Goal: Task Accomplishment & Management: Manage account settings

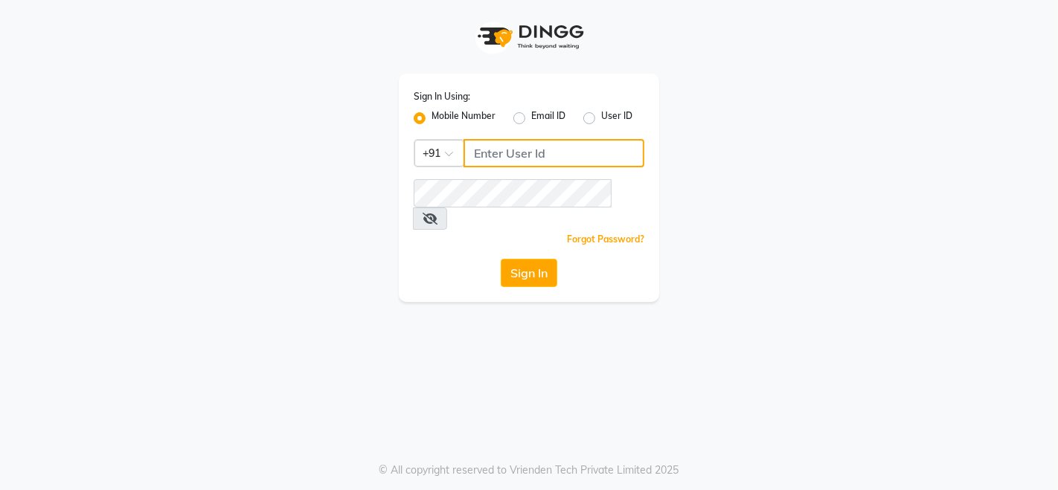
click at [544, 156] on input "Username" at bounding box center [554, 153] width 181 height 28
type input "9136367096"
click at [496, 231] on div "Forgot Password?" at bounding box center [529, 239] width 231 height 16
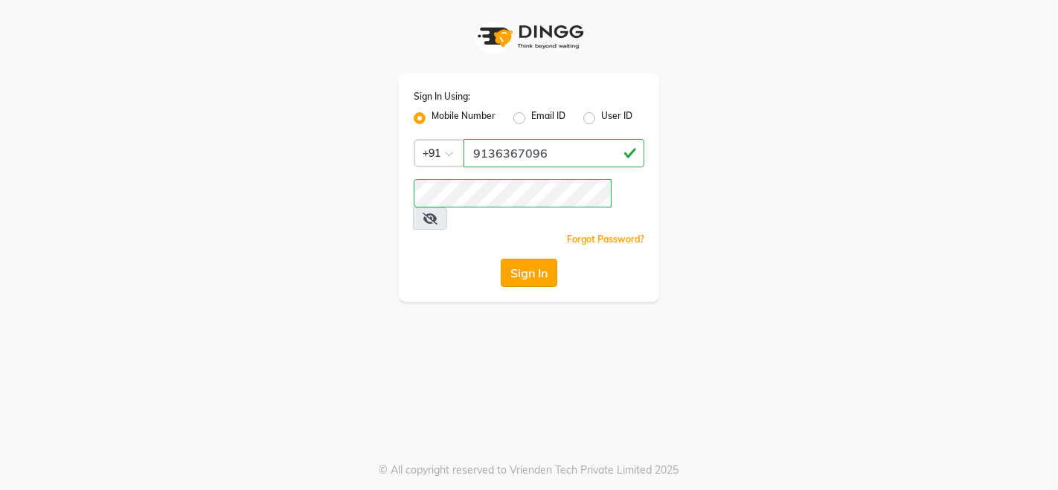
click at [527, 259] on button "Sign In" at bounding box center [529, 273] width 57 height 28
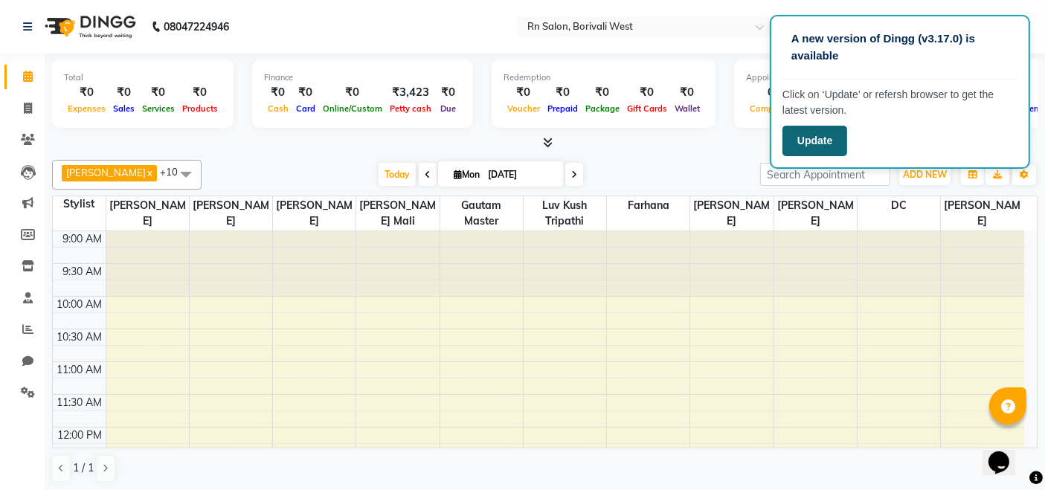
click at [808, 141] on button "Update" at bounding box center [815, 141] width 65 height 31
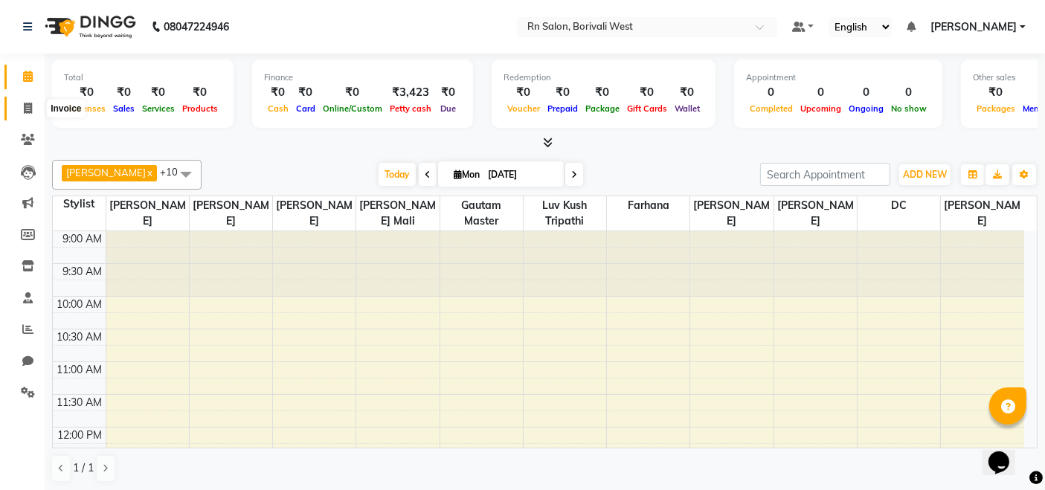
click at [30, 109] on icon at bounding box center [28, 108] width 8 height 11
select select "service"
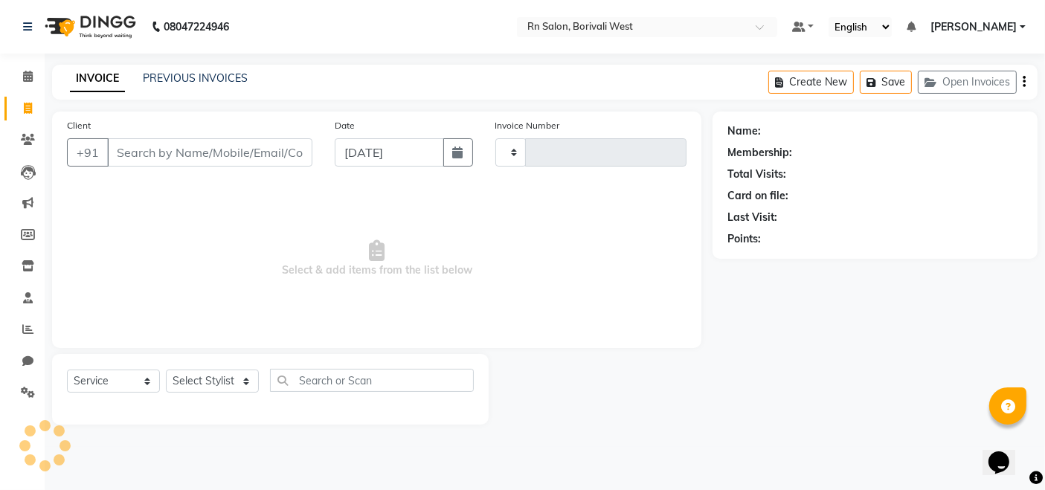
type input "0835"
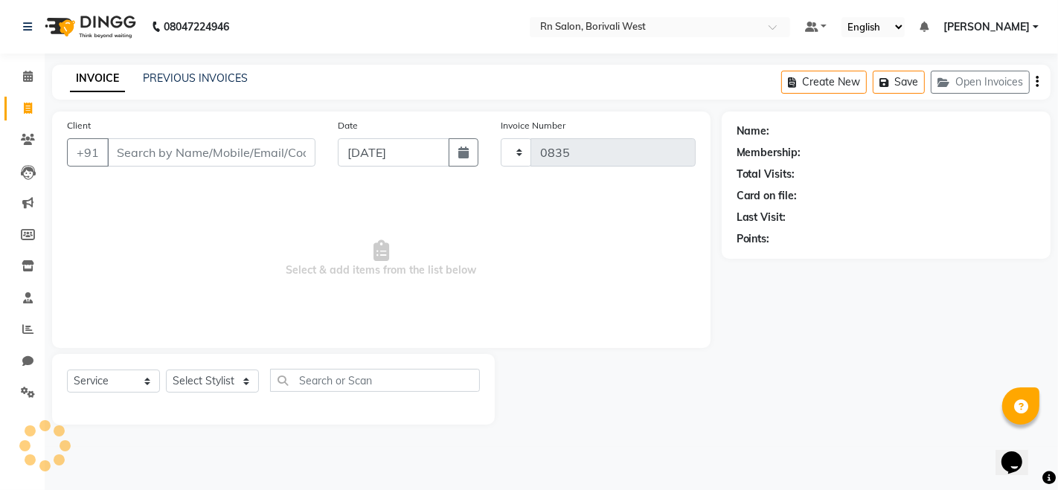
select select "8515"
click at [133, 158] on input "Client" at bounding box center [211, 152] width 208 height 28
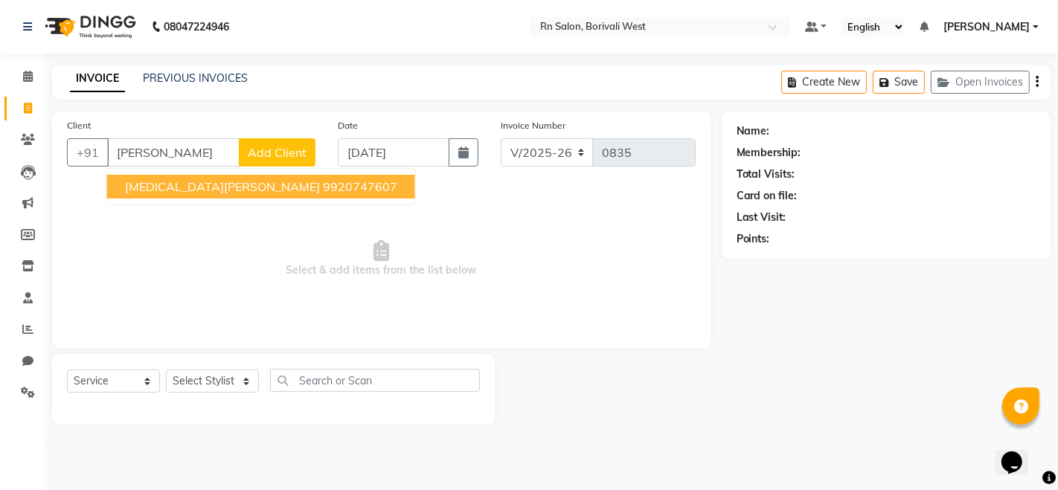
click at [323, 185] on ngb-highlight "9920747607" at bounding box center [360, 186] width 74 height 15
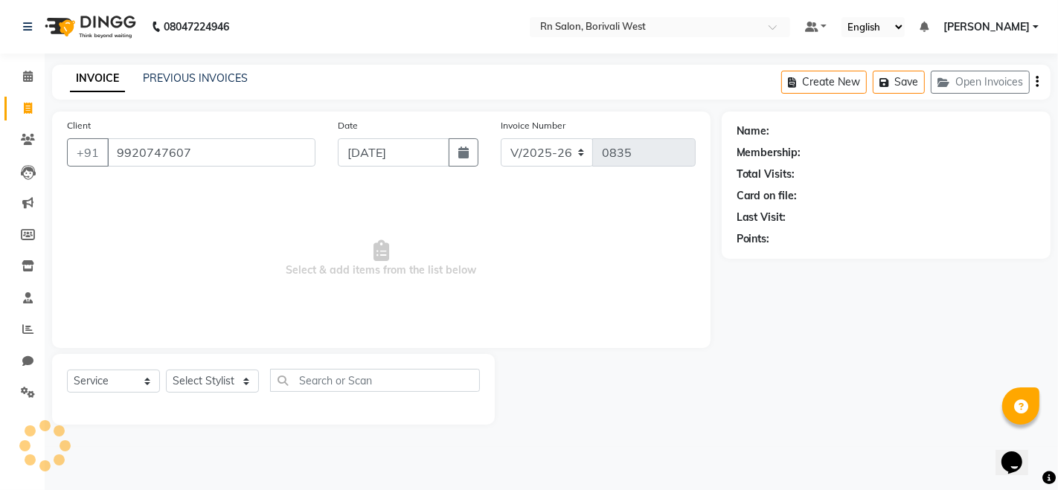
type input "9920747607"
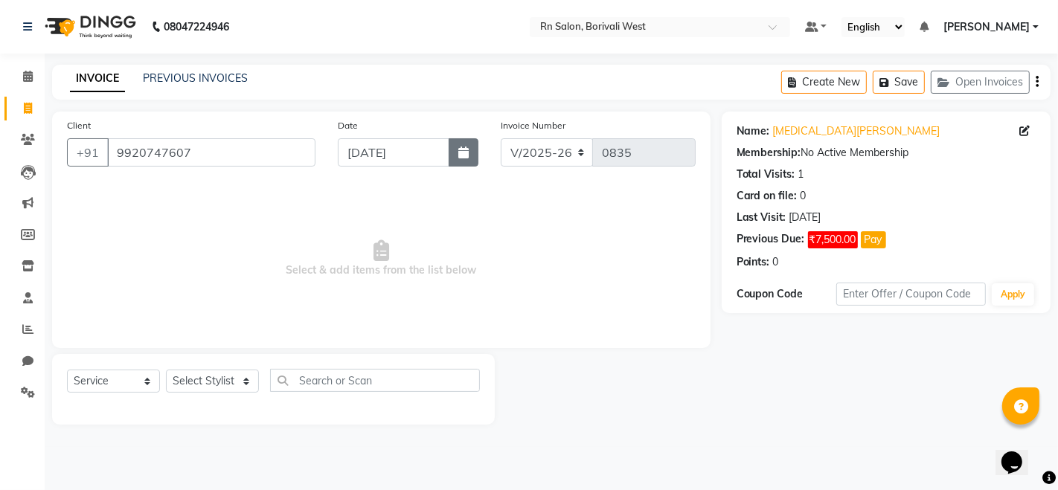
click at [473, 147] on button "button" at bounding box center [464, 152] width 30 height 28
select select "9"
select select "2025"
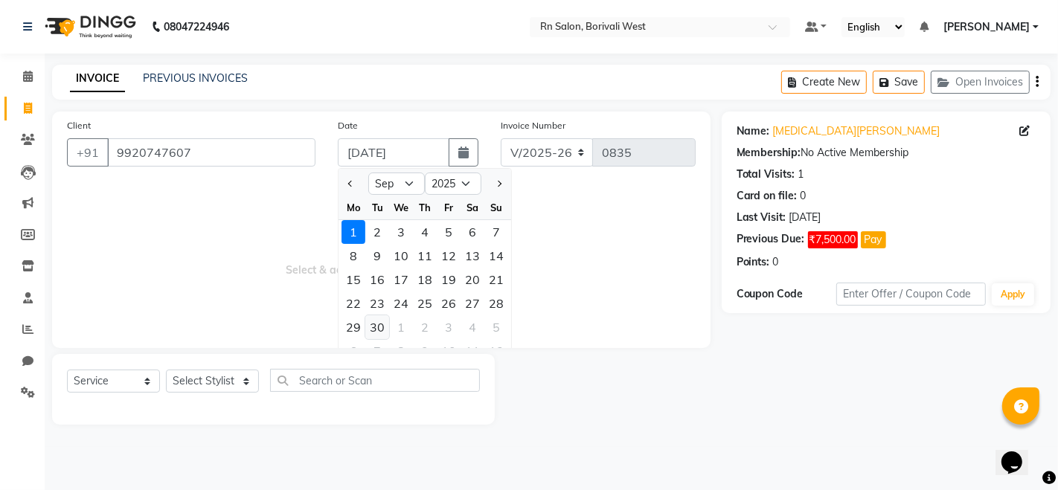
click at [372, 333] on div "30" at bounding box center [377, 328] width 24 height 24
type input "[DATE]"
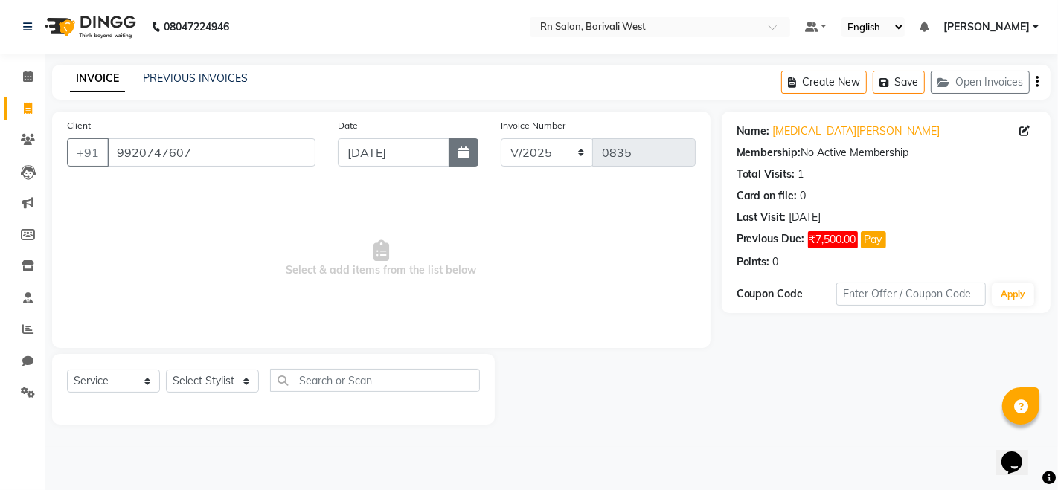
click at [455, 161] on button "button" at bounding box center [464, 152] width 30 height 28
select select "9"
select select "2025"
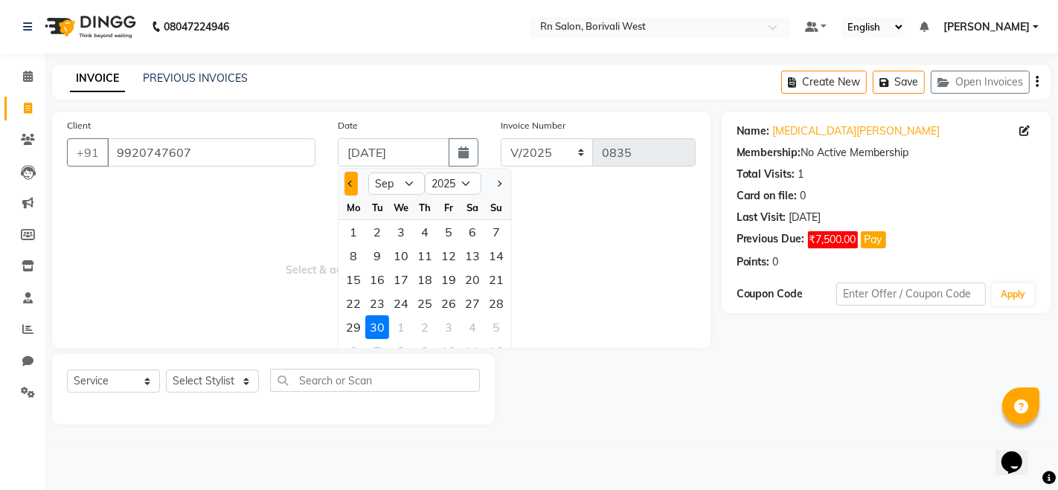
click at [355, 184] on button "Previous month" at bounding box center [351, 184] width 13 height 24
select select "8"
click at [496, 330] on div "31" at bounding box center [496, 328] width 24 height 24
type input "[DATE]"
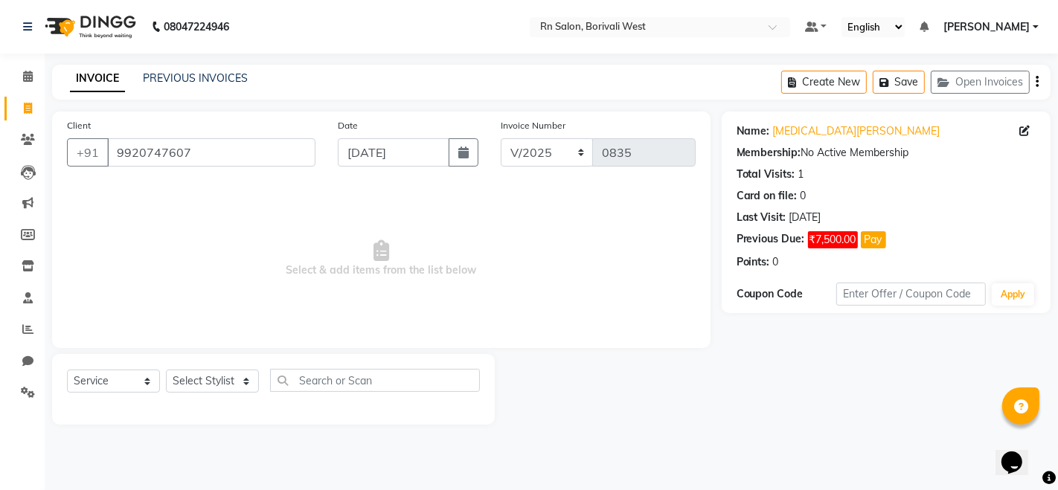
click at [795, 122] on div "Name: [MEDICAL_DATA][PERSON_NAME] Membership: No Active Membership Total Visits…" at bounding box center [886, 194] width 299 height 153
click at [792, 126] on link "[MEDICAL_DATA][PERSON_NAME]" at bounding box center [856, 132] width 167 height 16
click at [176, 71] on link "PREVIOUS INVOICES" at bounding box center [195, 77] width 105 height 13
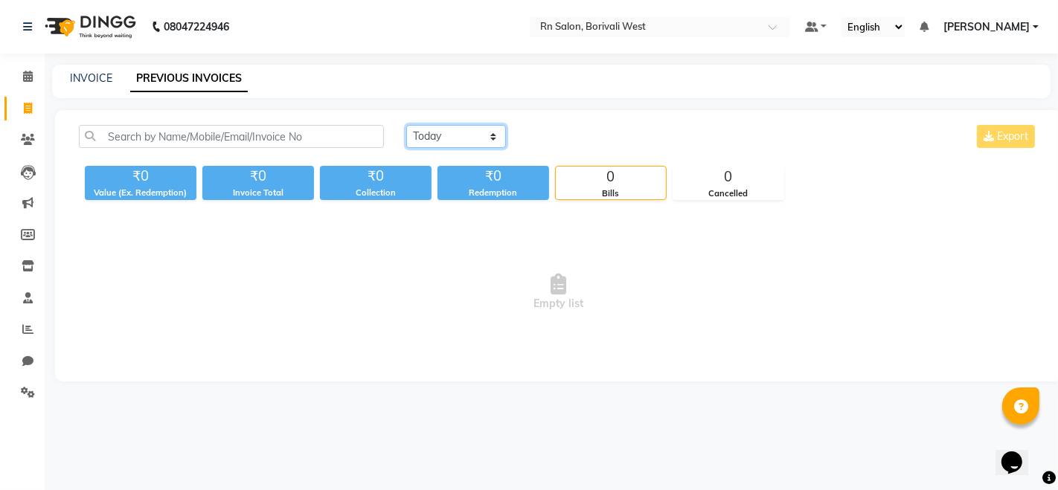
drag, startPoint x: 472, startPoint y: 133, endPoint x: 471, endPoint y: 147, distance: 13.4
click at [472, 133] on select "[DATE] [DATE] Custom Range" at bounding box center [456, 136] width 100 height 23
select select "range"
click at [406, 125] on select "[DATE] [DATE] Custom Range" at bounding box center [456, 136] width 100 height 23
click at [576, 141] on input "[DATE]" at bounding box center [577, 136] width 104 height 21
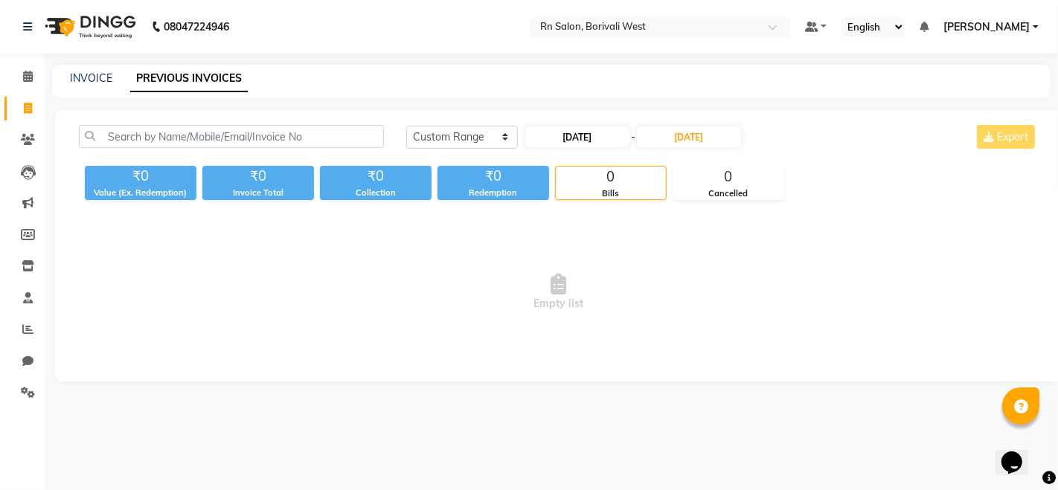
select select "9"
select select "2025"
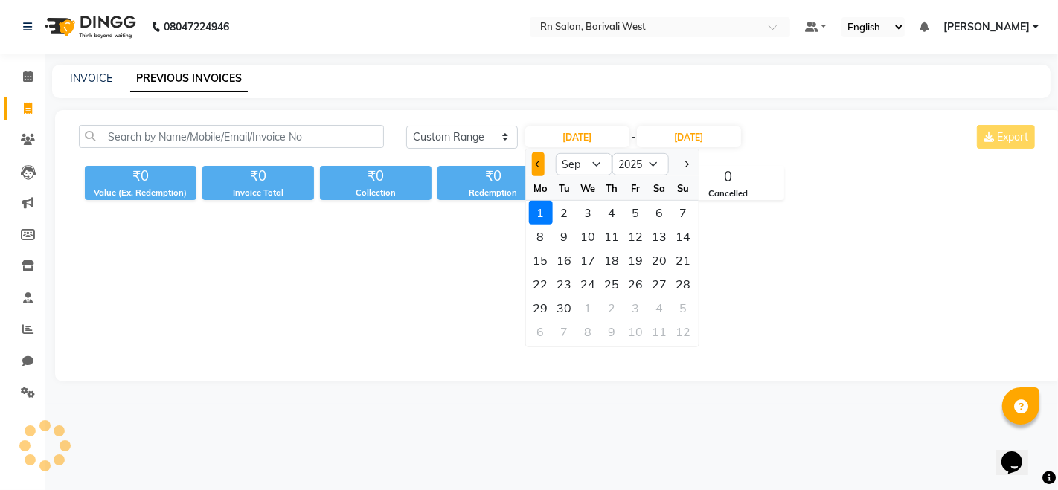
click at [534, 164] on button "Previous month" at bounding box center [537, 165] width 13 height 24
select select "8"
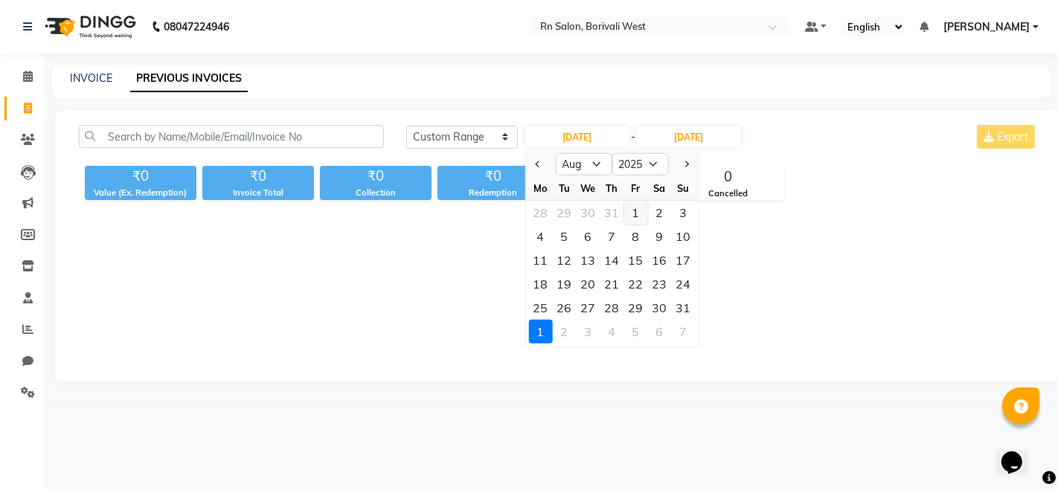
click at [635, 214] on div "1" at bounding box center [636, 213] width 24 height 24
type input "[DATE]"
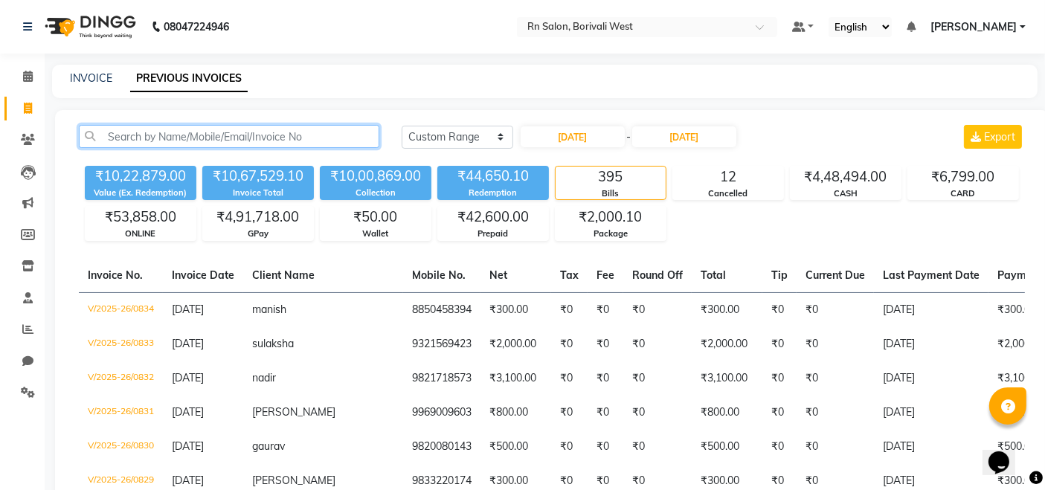
click at [206, 143] on input "text" at bounding box center [229, 136] width 301 height 23
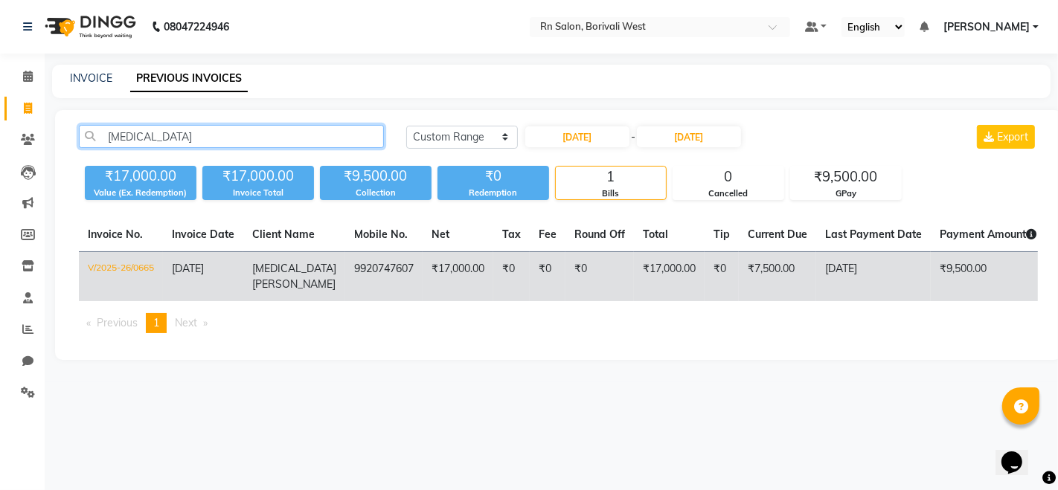
type input "[MEDICAL_DATA]"
click at [117, 262] on td "V/2025-26/0665" at bounding box center [121, 277] width 84 height 50
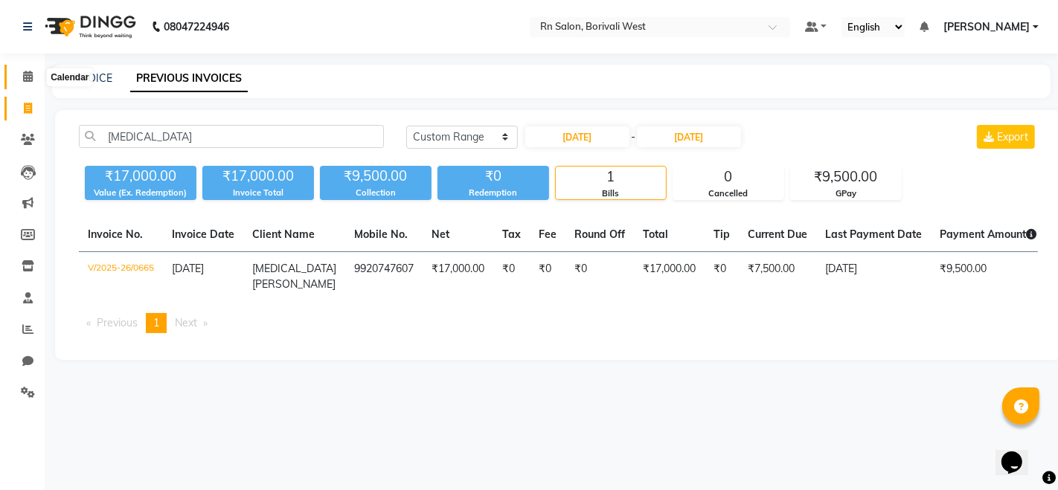
click at [30, 74] on icon at bounding box center [28, 76] width 10 height 11
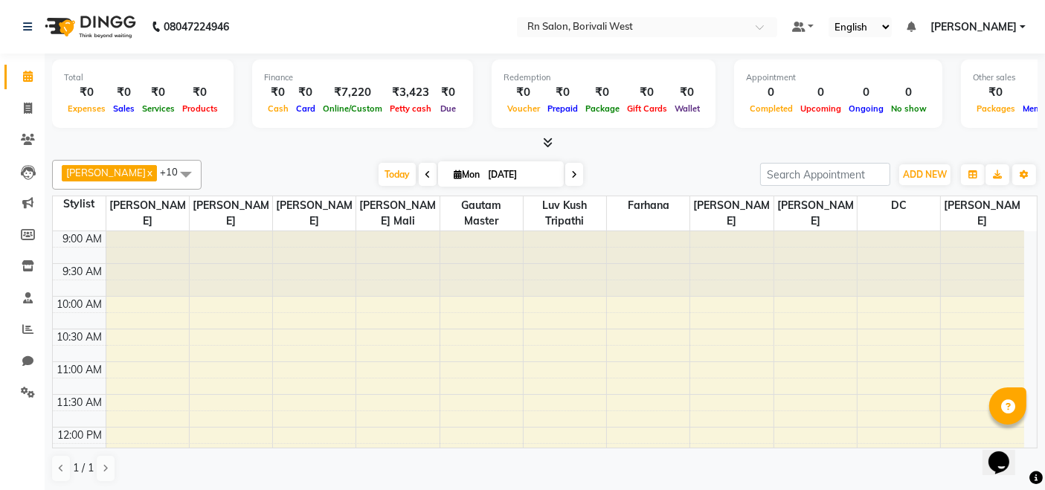
click at [298, 147] on div at bounding box center [545, 143] width 986 height 16
click at [30, 103] on icon at bounding box center [28, 108] width 8 height 11
select select "8515"
select select "service"
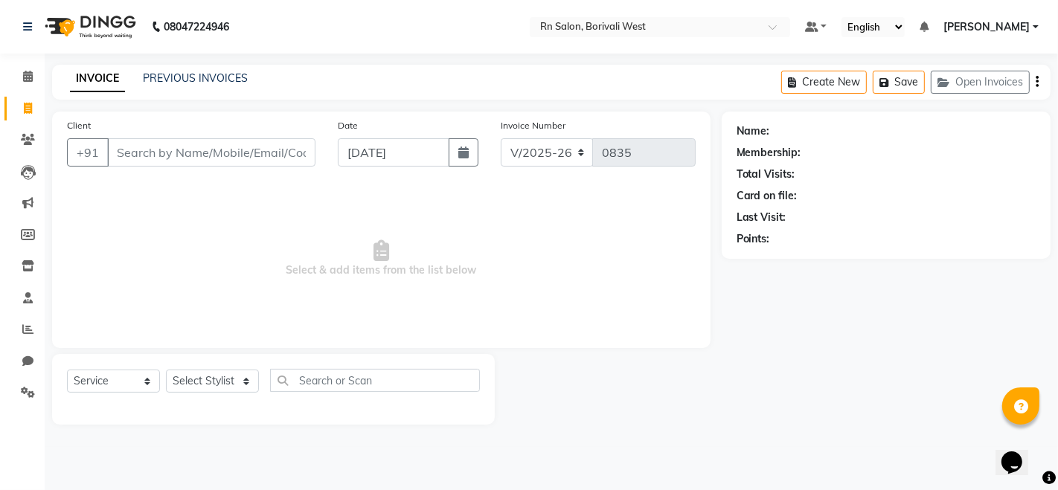
drag, startPoint x: 180, startPoint y: 143, endPoint x: 182, endPoint y: 164, distance: 20.9
click at [180, 144] on input "Client" at bounding box center [211, 152] width 208 height 28
click at [185, 164] on input "Client" at bounding box center [211, 152] width 208 height 28
click at [127, 147] on input "Client" at bounding box center [211, 152] width 208 height 28
click at [457, 152] on button "button" at bounding box center [464, 152] width 30 height 28
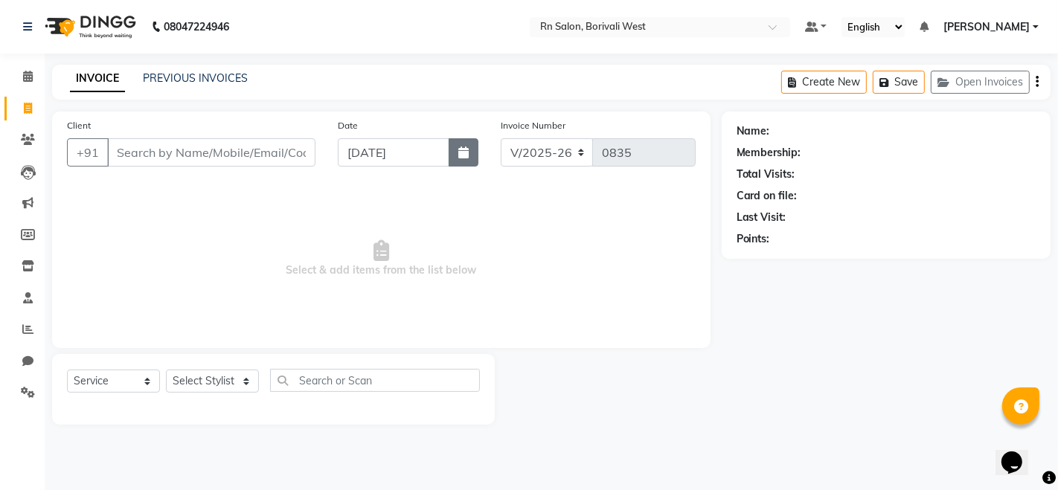
select select "9"
select select "2025"
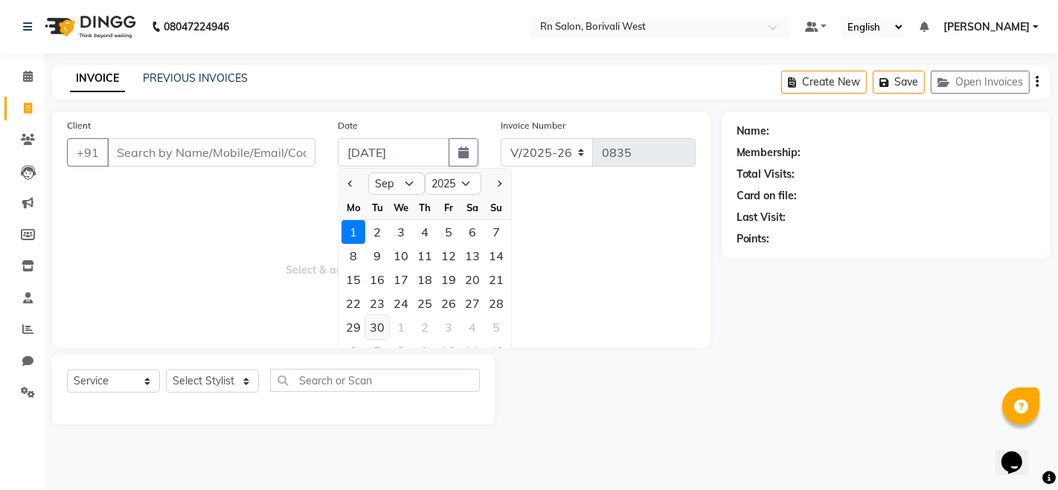
click at [376, 324] on div "30" at bounding box center [377, 328] width 24 height 24
type input "[DATE]"
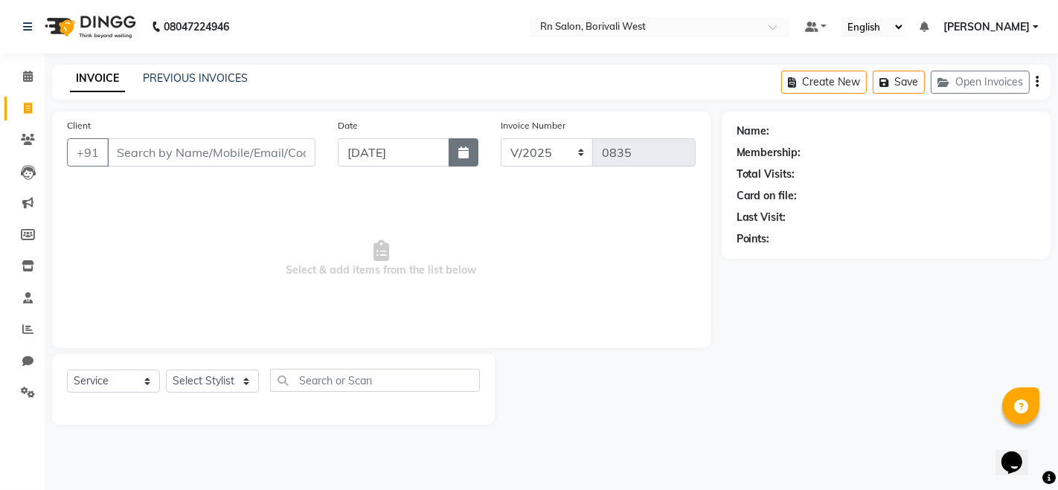
click at [463, 158] on icon "button" at bounding box center [463, 153] width 10 height 12
select select "9"
select select "2025"
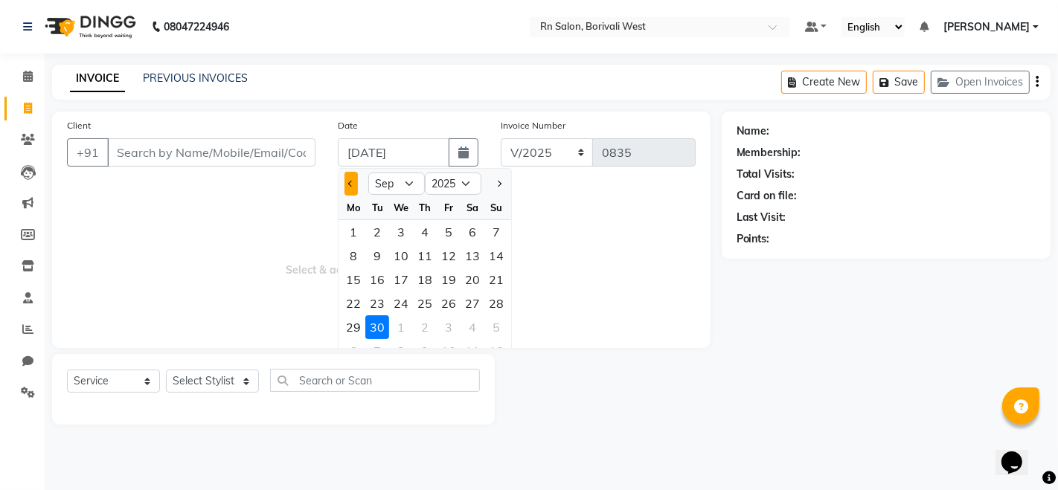
click at [352, 183] on span "Previous month" at bounding box center [351, 184] width 6 height 6
select select "8"
click at [499, 330] on div "31" at bounding box center [496, 328] width 24 height 24
type input "[DATE]"
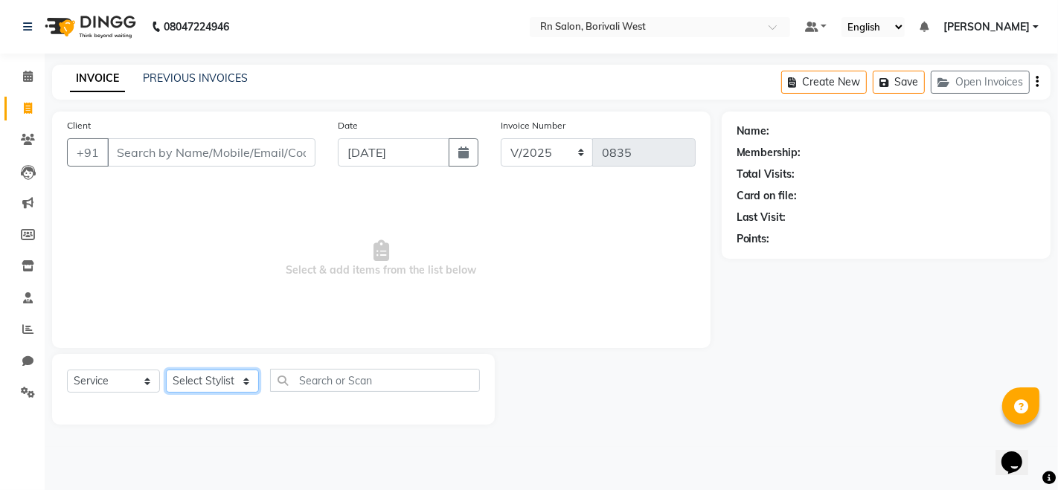
drag, startPoint x: 224, startPoint y: 384, endPoint x: 216, endPoint y: 372, distance: 14.4
click at [223, 384] on select "Select Stylist [PERSON_NAME] [PERSON_NAME] DC [PERSON_NAME] [PERSON_NAME] maste…" at bounding box center [212, 381] width 93 height 23
click at [166, 370] on select "Select Stylist [PERSON_NAME] [PERSON_NAME] DC [PERSON_NAME] [PERSON_NAME] maste…" at bounding box center [212, 381] width 93 height 23
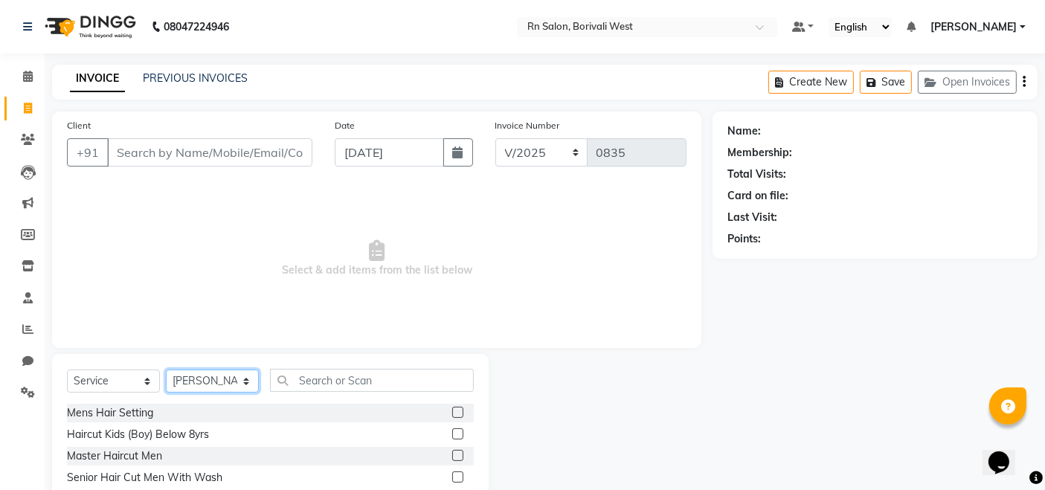
click at [221, 375] on select "Select Stylist [PERSON_NAME] [PERSON_NAME] DC [PERSON_NAME] [PERSON_NAME] maste…" at bounding box center [212, 381] width 93 height 23
select select "83940"
click at [166, 370] on select "Select Stylist [PERSON_NAME] [PERSON_NAME] DC [PERSON_NAME] [PERSON_NAME] maste…" at bounding box center [212, 381] width 93 height 23
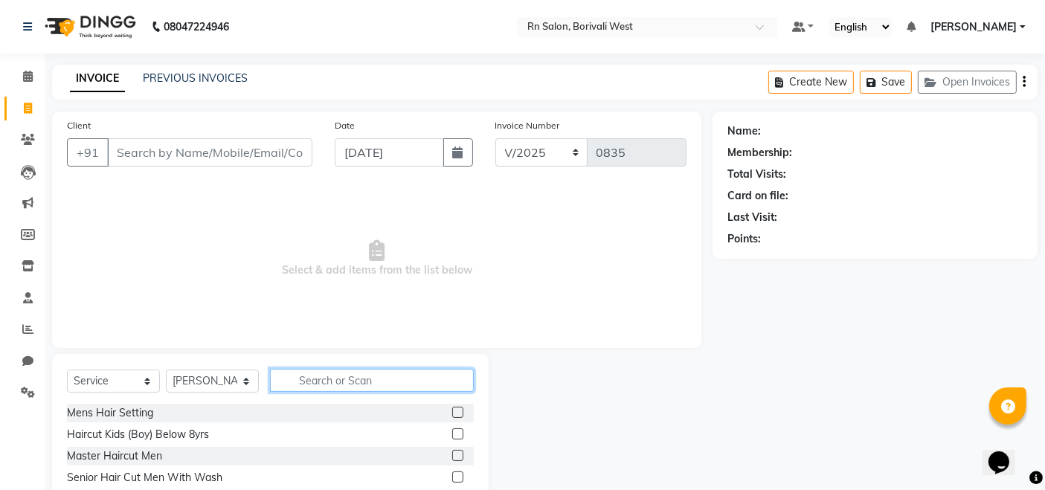
click at [328, 373] on input "text" at bounding box center [372, 380] width 204 height 23
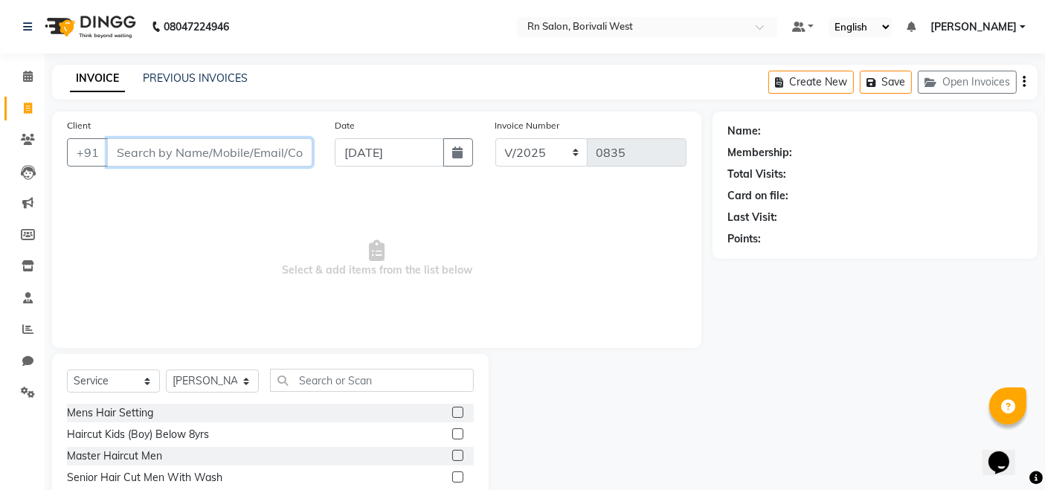
click at [164, 156] on input "Client" at bounding box center [209, 152] width 205 height 28
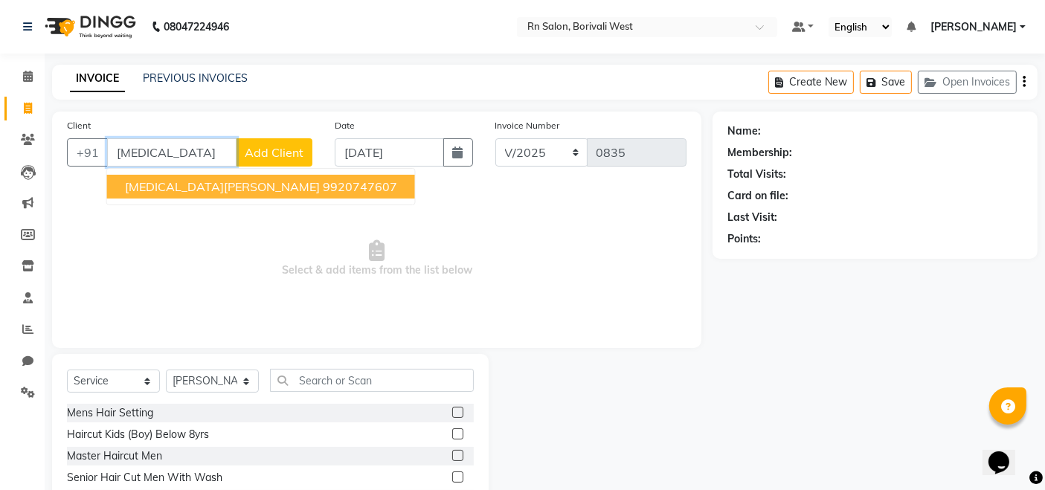
click at [165, 202] on ngb-typeahead-window "[MEDICAL_DATA][PERSON_NAME] 9920747607" at bounding box center [261, 186] width 310 height 37
click at [184, 180] on span "[MEDICAL_DATA][PERSON_NAME]" at bounding box center [222, 186] width 195 height 15
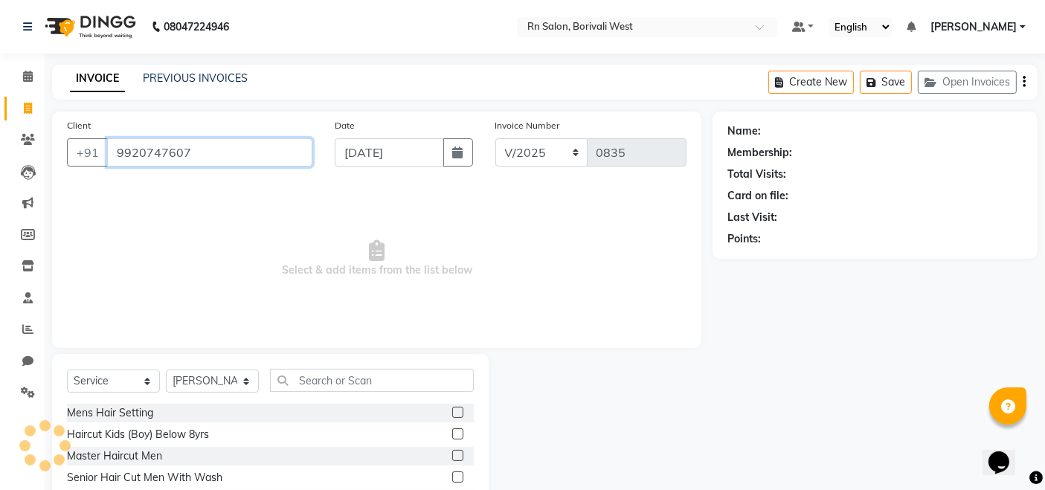
type input "9920747607"
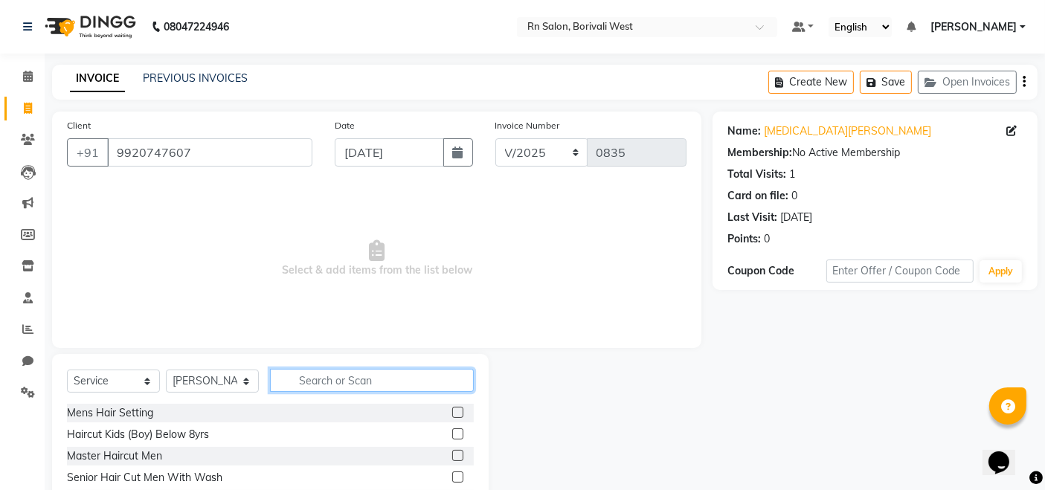
click at [311, 386] on input "text" at bounding box center [372, 380] width 204 height 23
type input "crown"
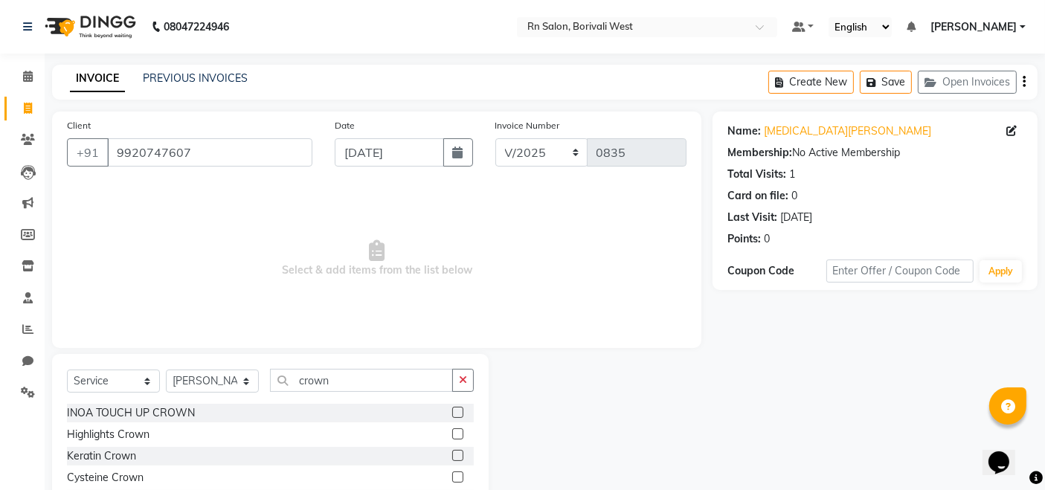
click at [449, 413] on div "INOA TOUCH UP CROWN" at bounding box center [270, 413] width 407 height 19
click at [459, 413] on label at bounding box center [457, 412] width 11 height 11
click at [459, 413] on input "checkbox" at bounding box center [457, 414] width 10 height 10
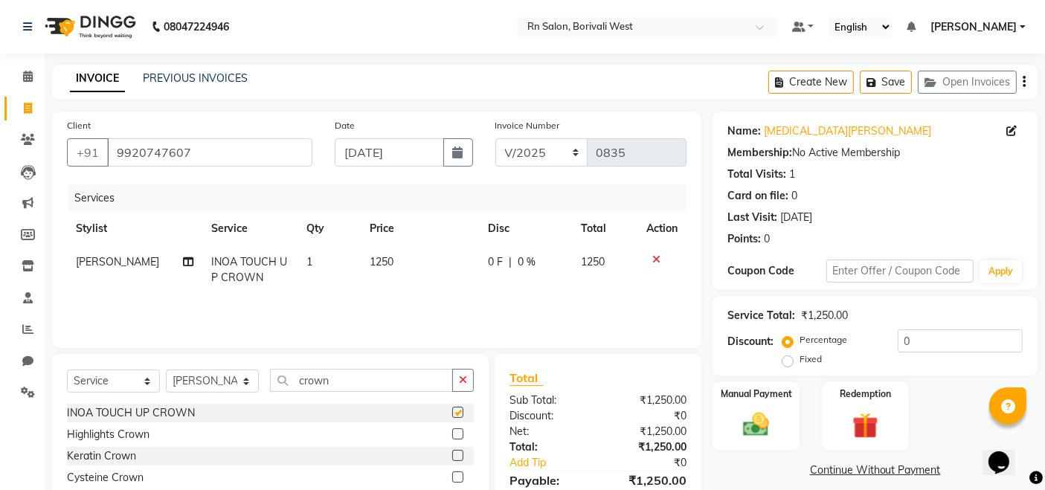
checkbox input "false"
click at [519, 263] on span "0 %" at bounding box center [527, 262] width 18 height 16
select select "83940"
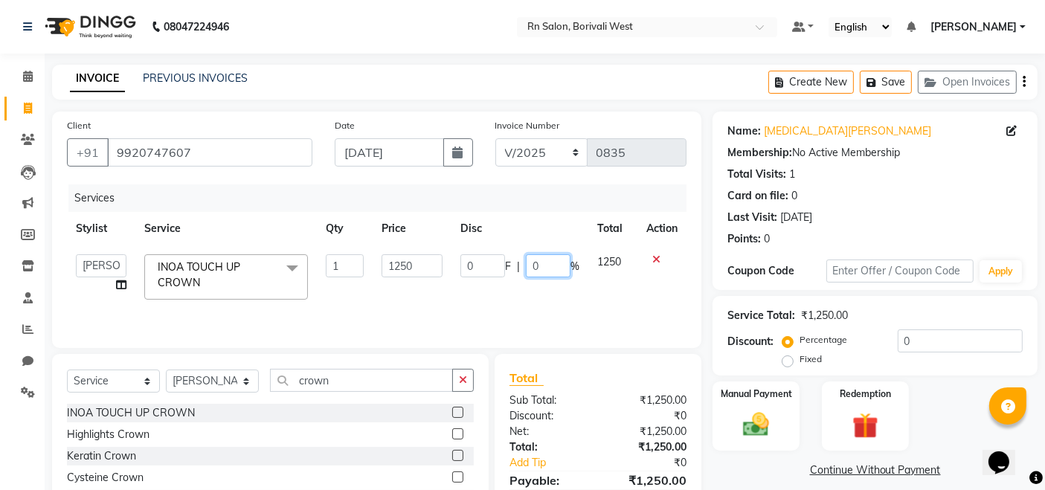
click at [547, 265] on input "0" at bounding box center [548, 265] width 45 height 23
type input "40"
drag, startPoint x: 957, startPoint y: 407, endPoint x: 952, endPoint y: 400, distance: 8.0
click at [956, 408] on div "Manual Payment Redemption" at bounding box center [875, 417] width 347 height 70
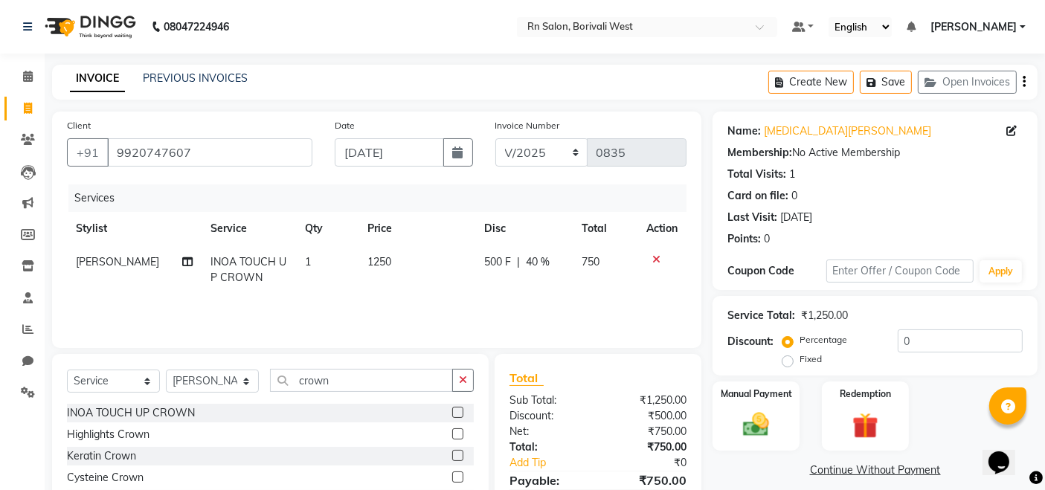
scroll to position [86, 0]
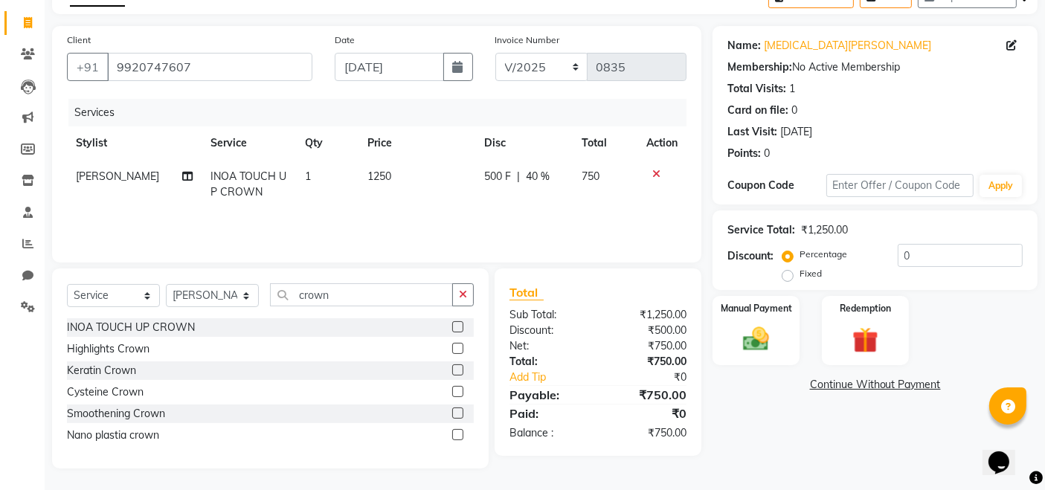
click at [494, 170] on span "500 F" at bounding box center [498, 177] width 27 height 16
select select "83940"
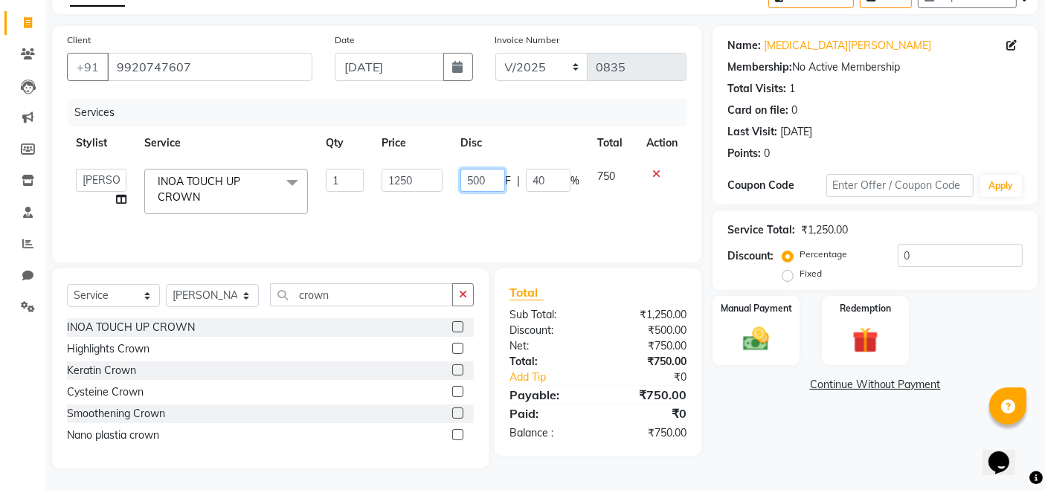
click at [499, 176] on input "500" at bounding box center [483, 180] width 45 height 23
type input "550"
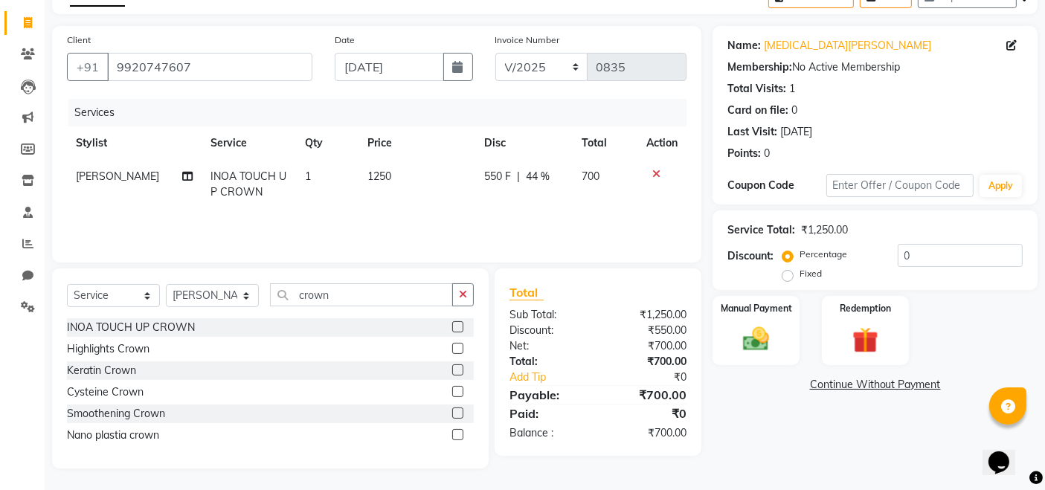
click at [772, 392] on link "Continue Without Payment" at bounding box center [875, 385] width 319 height 16
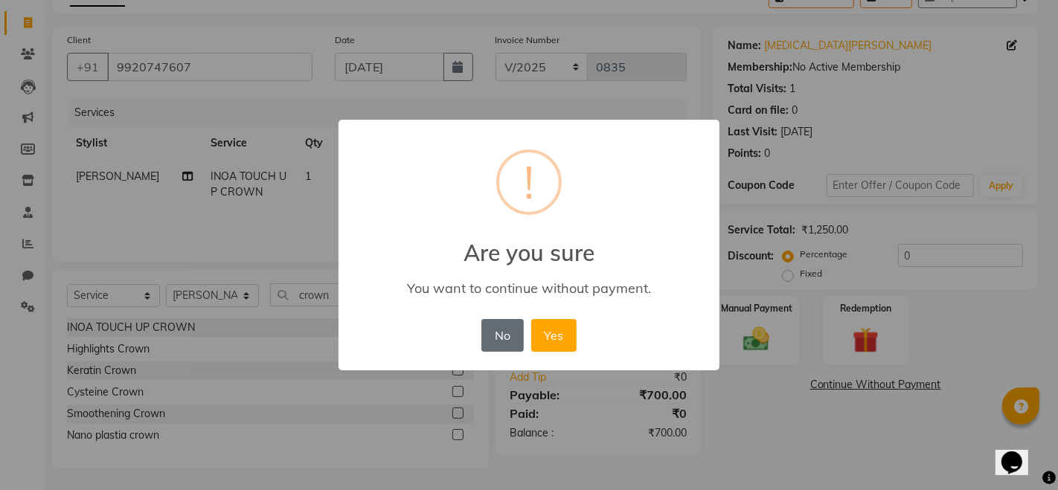
click at [503, 335] on button "No" at bounding box center [502, 335] width 42 height 33
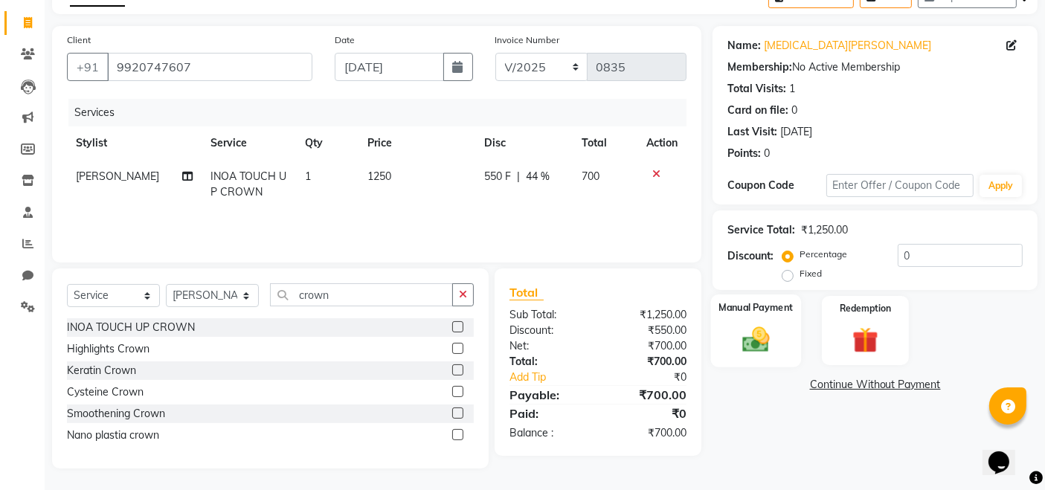
click at [763, 330] on img at bounding box center [756, 339] width 45 height 31
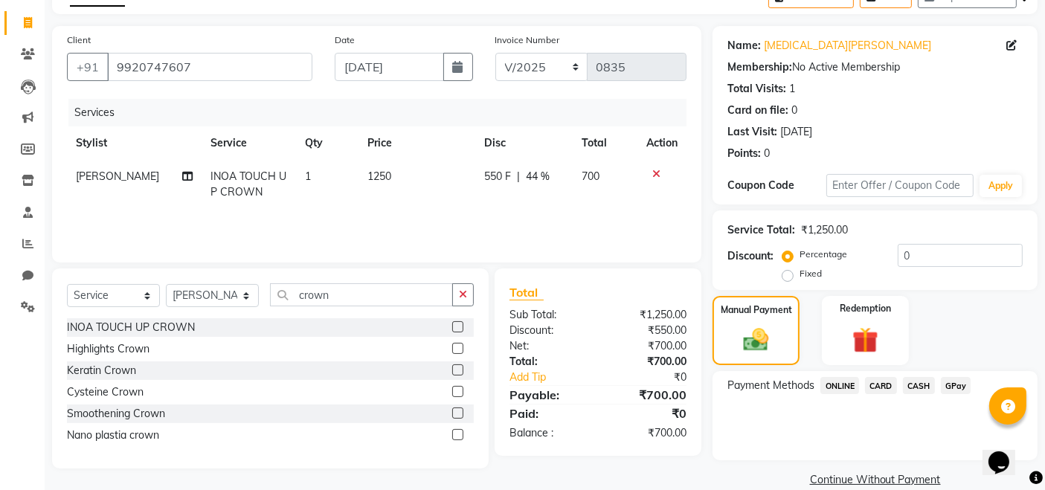
scroll to position [108, 0]
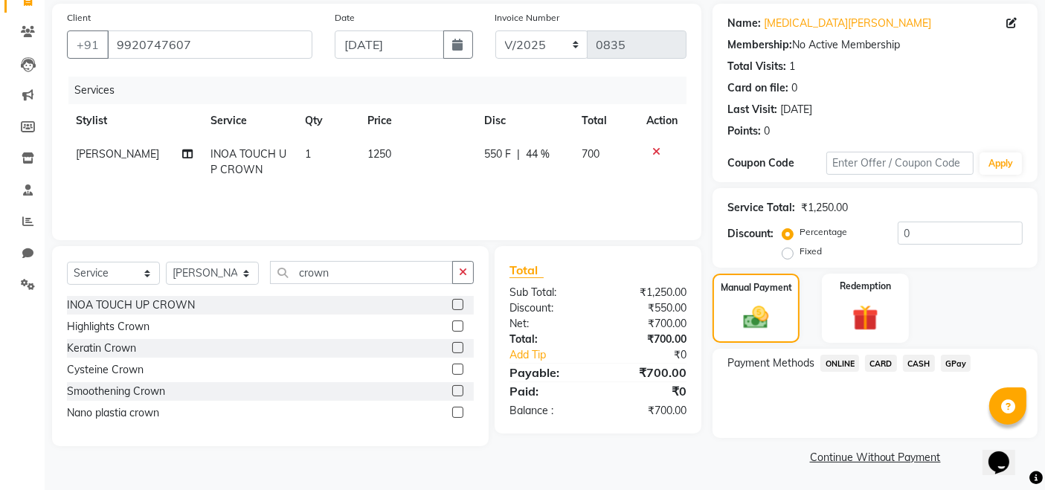
click at [958, 361] on span "GPay" at bounding box center [956, 363] width 31 height 17
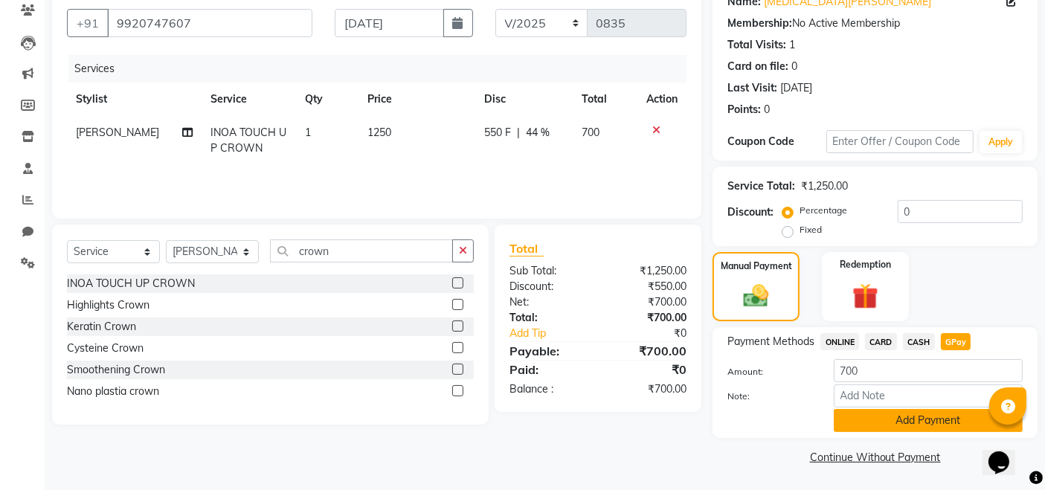
click at [954, 415] on button "Add Payment" at bounding box center [928, 420] width 189 height 23
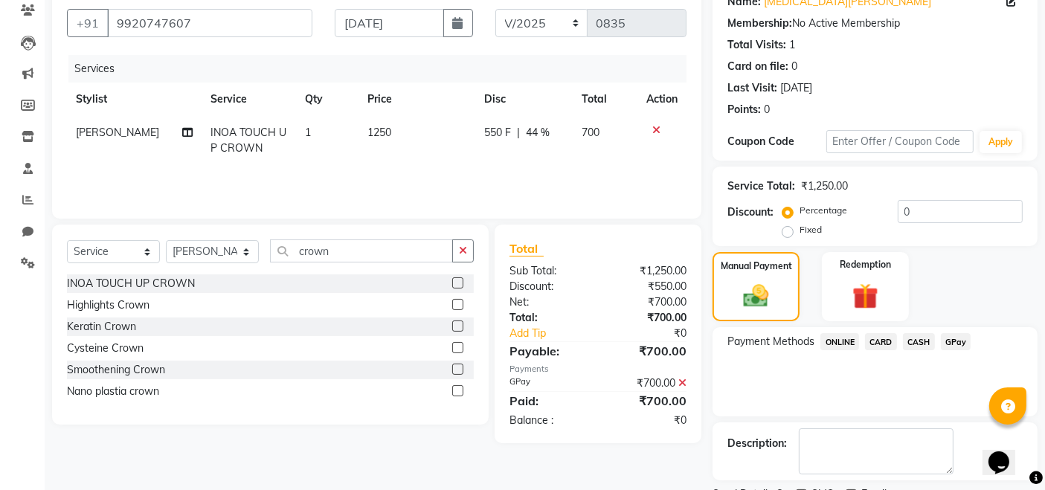
scroll to position [191, 0]
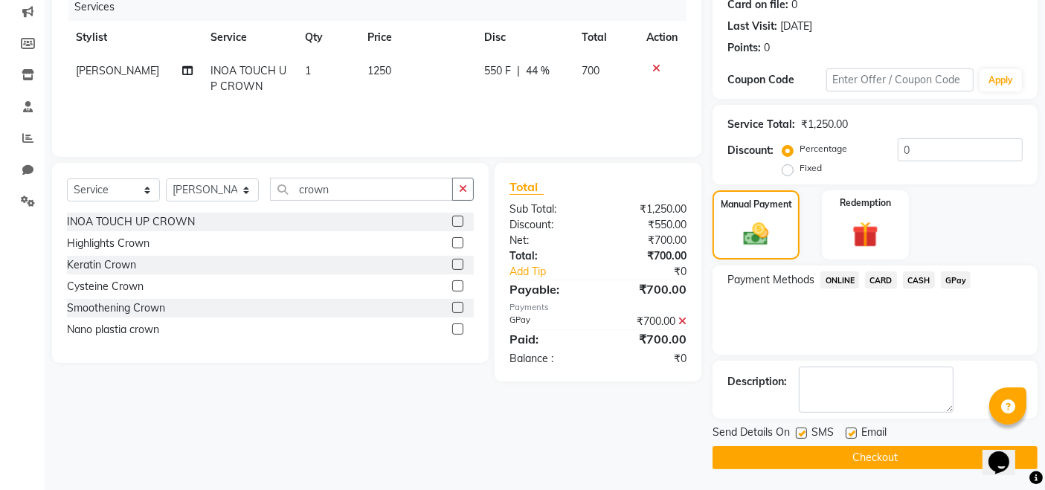
click at [851, 428] on label at bounding box center [851, 433] width 11 height 11
click at [851, 429] on input "checkbox" at bounding box center [851, 434] width 10 height 10
checkbox input "false"
drag, startPoint x: 923, startPoint y: 455, endPoint x: 600, endPoint y: 198, distance: 413.0
click at [920, 455] on button "Checkout" at bounding box center [875, 457] width 325 height 23
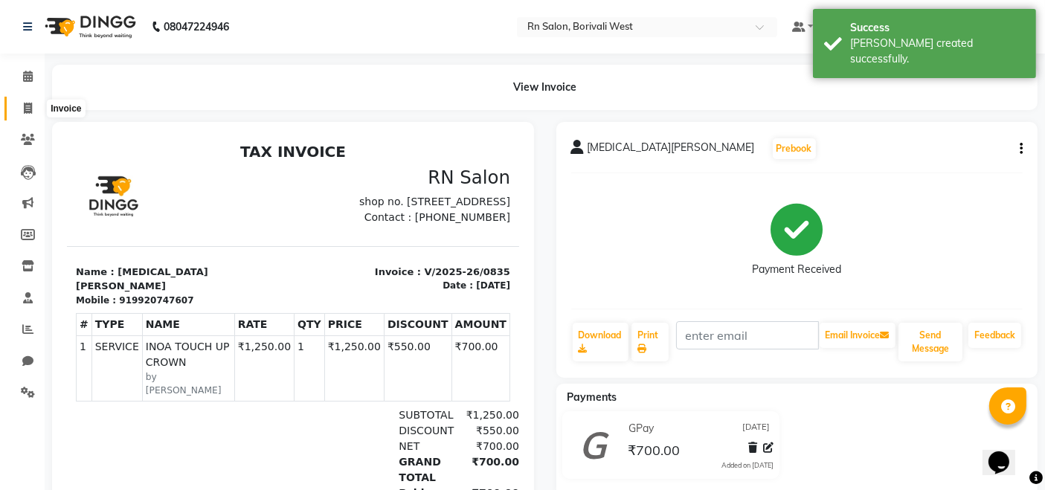
click at [24, 108] on icon at bounding box center [28, 108] width 8 height 11
select select "service"
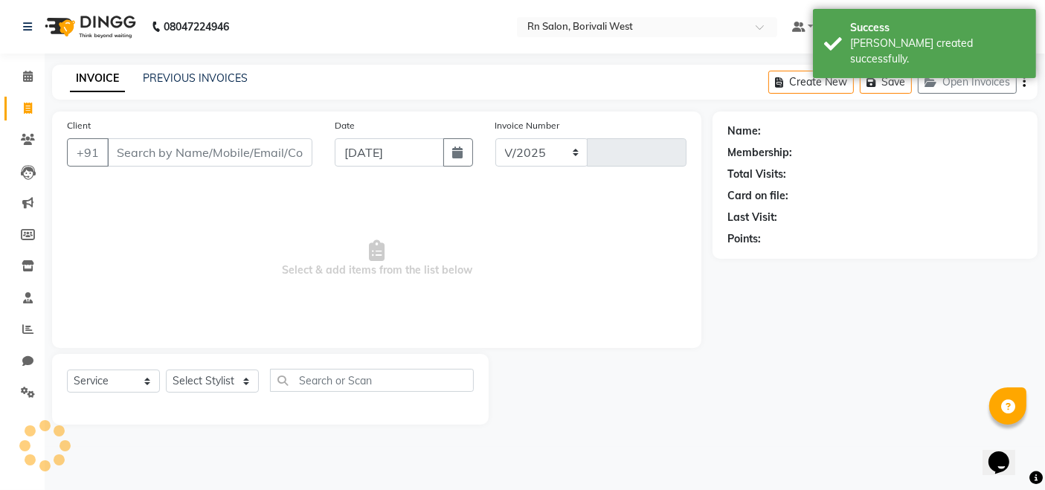
select select "8515"
type input "0836"
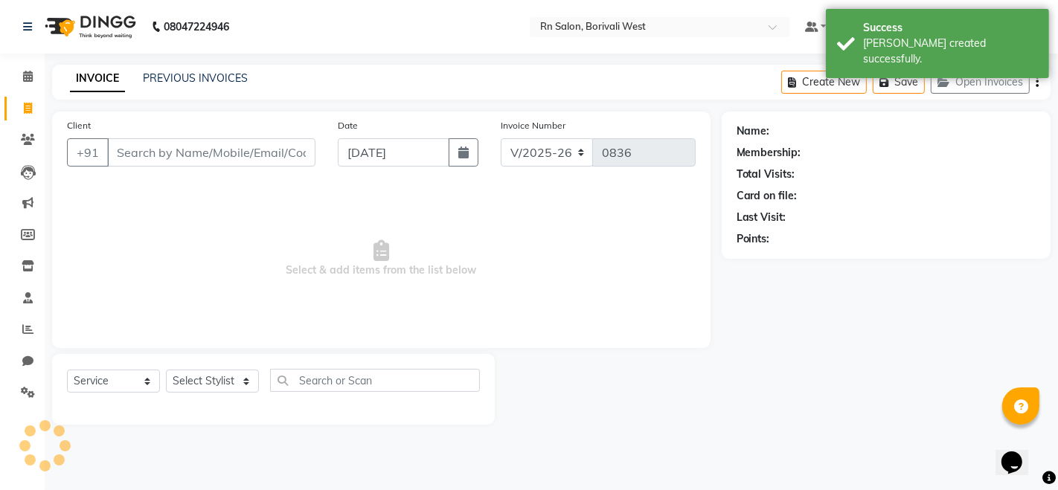
click at [189, 146] on input "Client" at bounding box center [211, 152] width 208 height 28
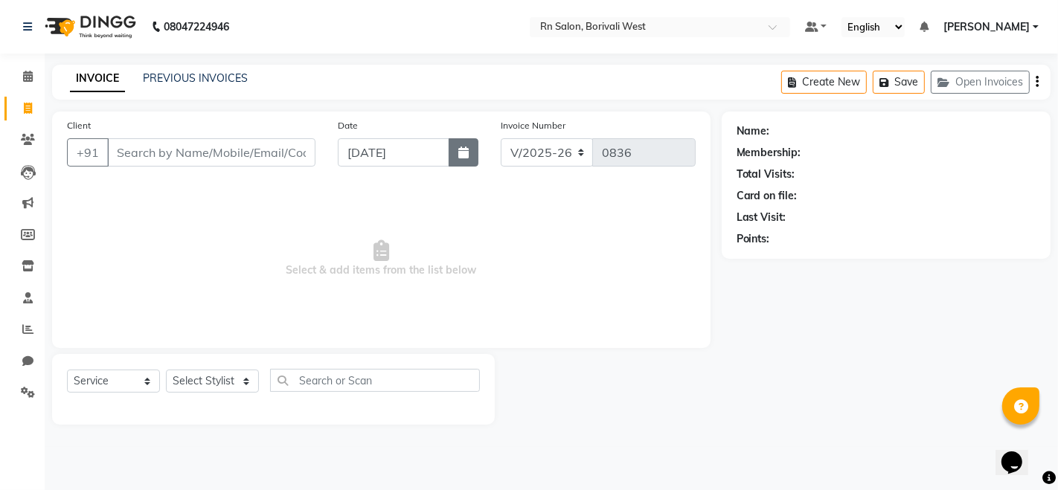
click at [476, 156] on button "button" at bounding box center [464, 152] width 30 height 28
select select "9"
select select "2025"
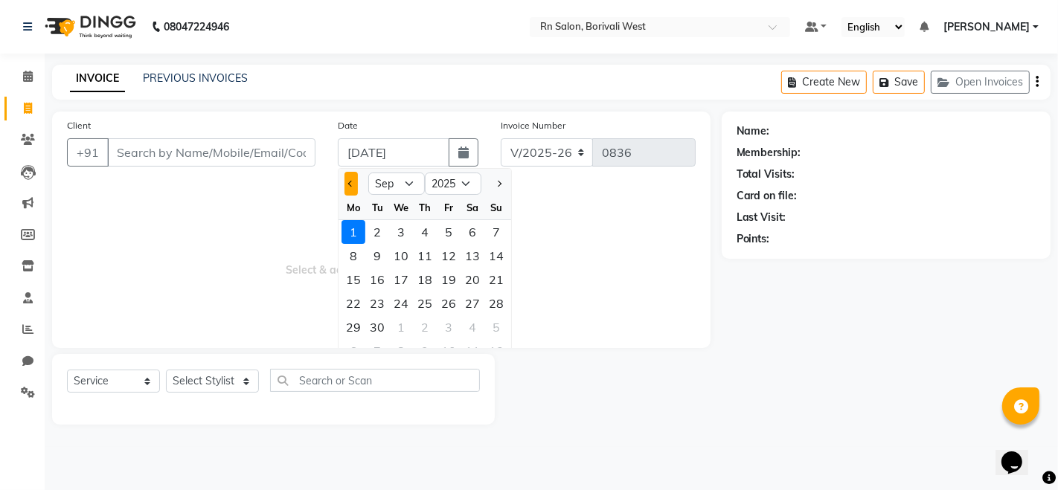
click at [347, 188] on button "Previous month" at bounding box center [351, 184] width 13 height 24
select select "8"
click at [501, 326] on div "31" at bounding box center [496, 328] width 24 height 24
type input "[DATE]"
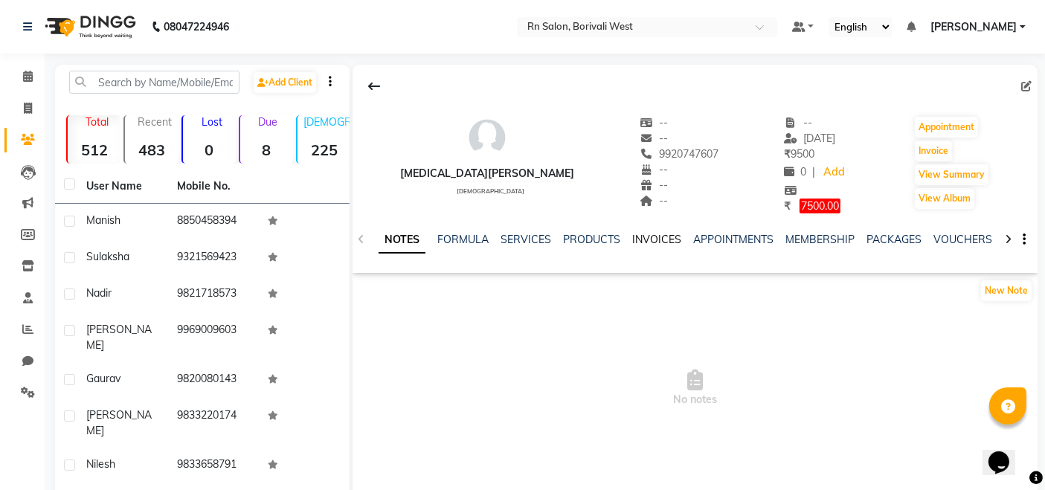
click at [633, 237] on link "INVOICES" at bounding box center [656, 239] width 49 height 13
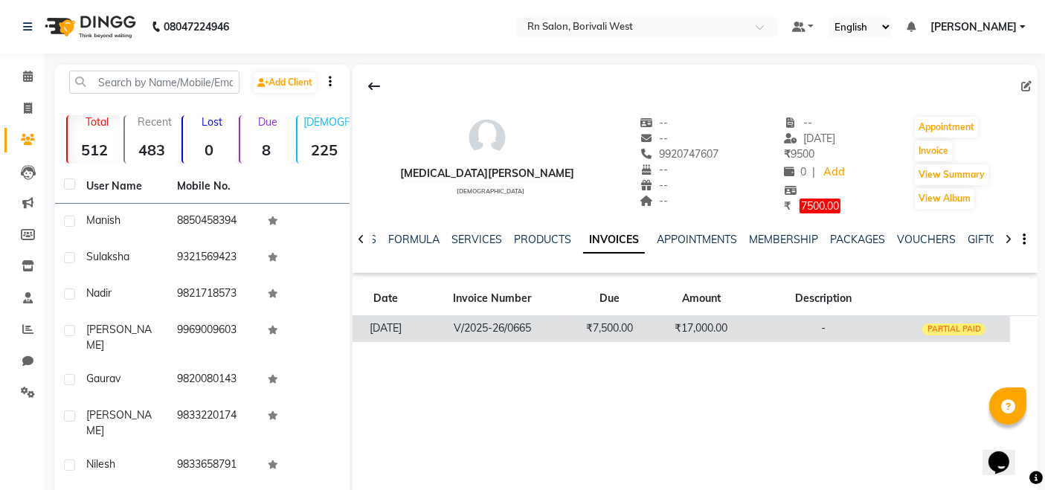
click at [680, 330] on td "₹17,000.00" at bounding box center [701, 329] width 96 height 26
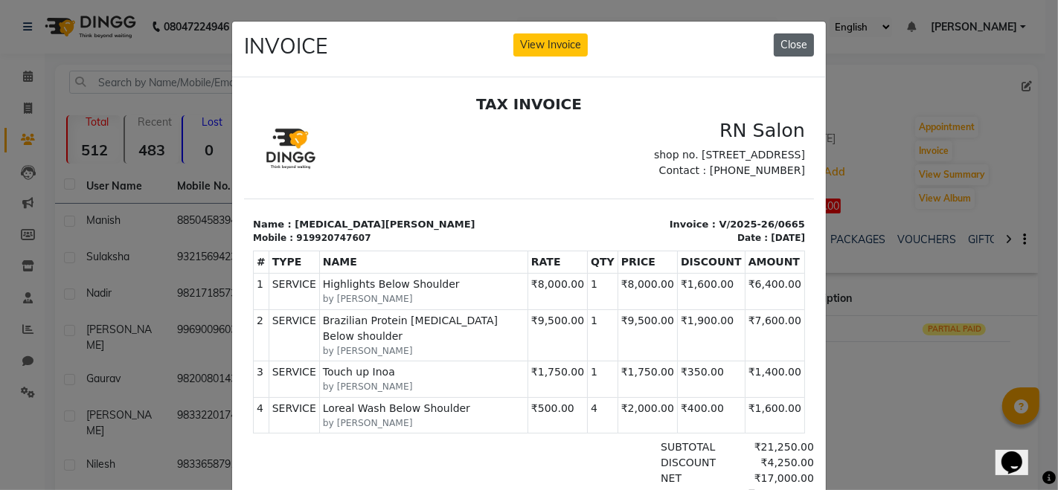
click at [790, 45] on button "Close" at bounding box center [794, 44] width 40 height 23
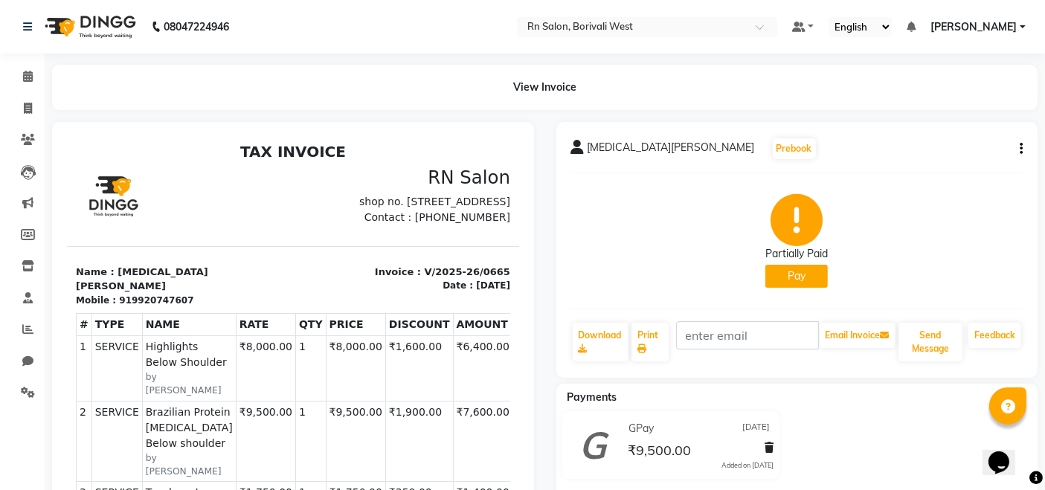
click at [1025, 145] on div "NIKITA GANDHI Prebook Partially Paid Pay Download Print Email Invoice Send Mess…" at bounding box center [798, 250] width 482 height 256
click at [1019, 143] on button "button" at bounding box center [1018, 149] width 9 height 16
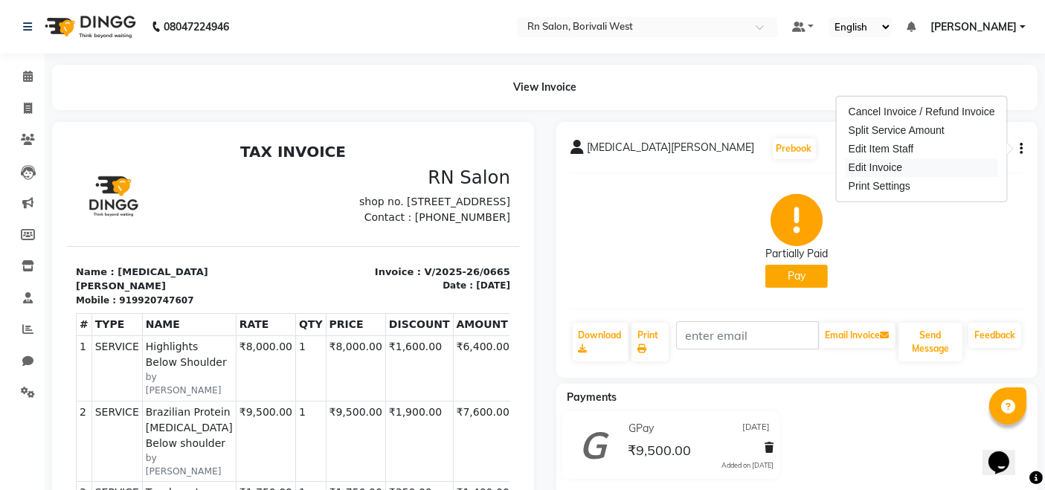
click at [885, 163] on div "Edit Invoice" at bounding box center [922, 167] width 153 height 19
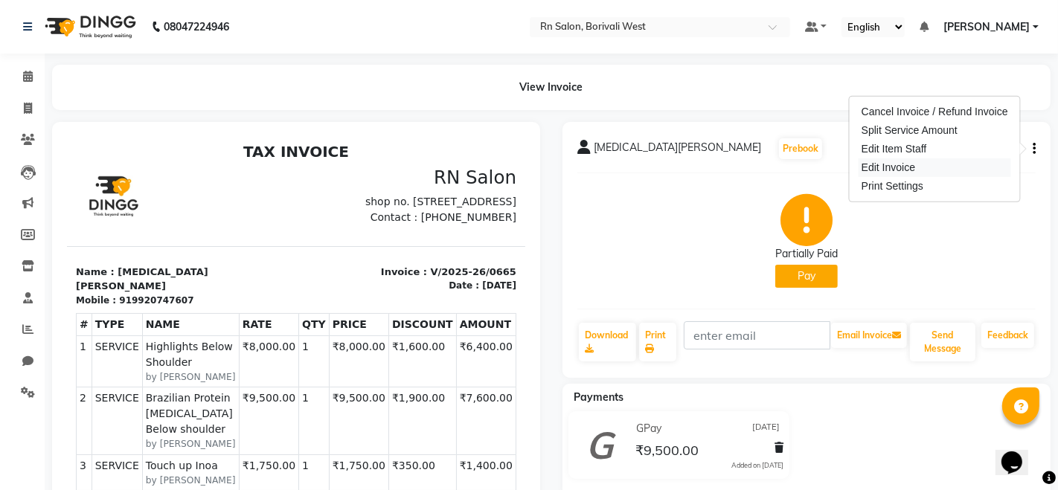
select select "service"
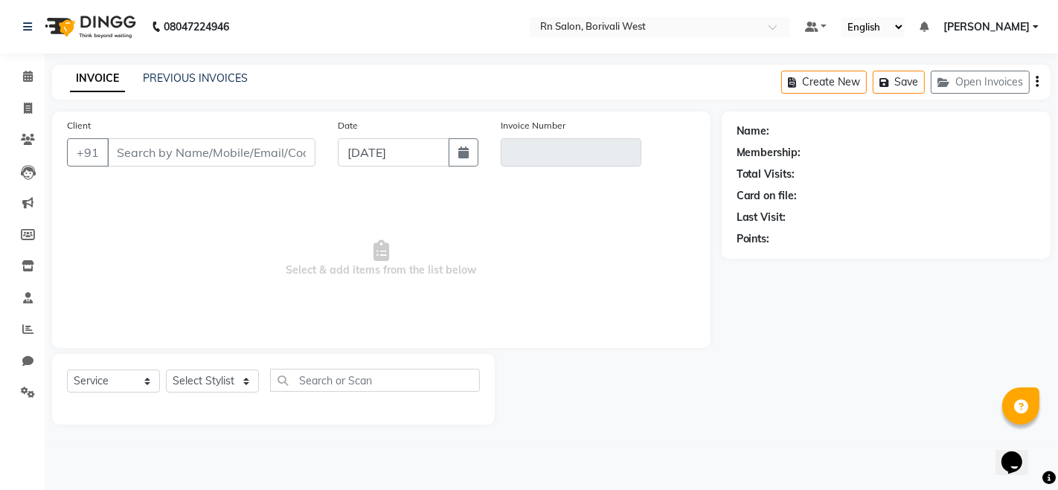
type input "9920747607"
type input "V/2025-26/0665"
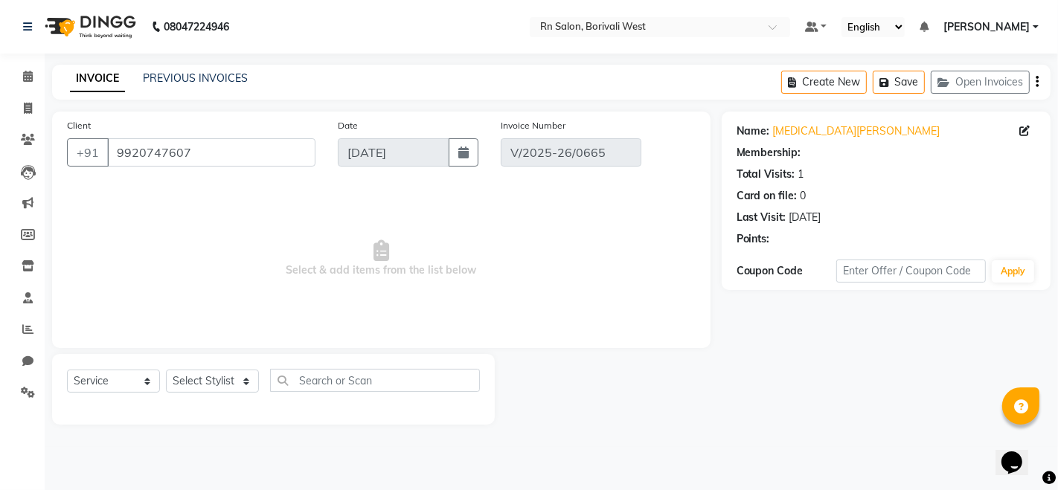
type input "[DATE]"
select select "select"
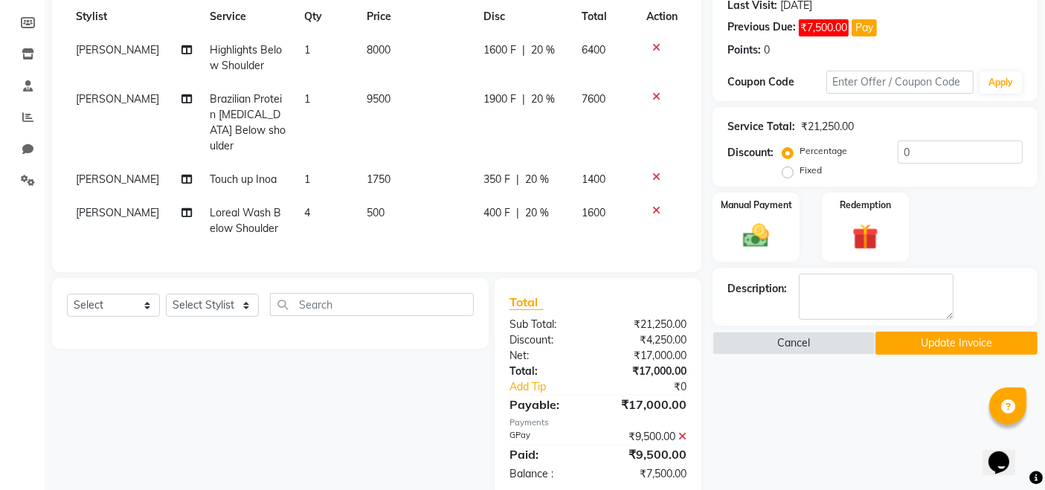
scroll to position [237, 0]
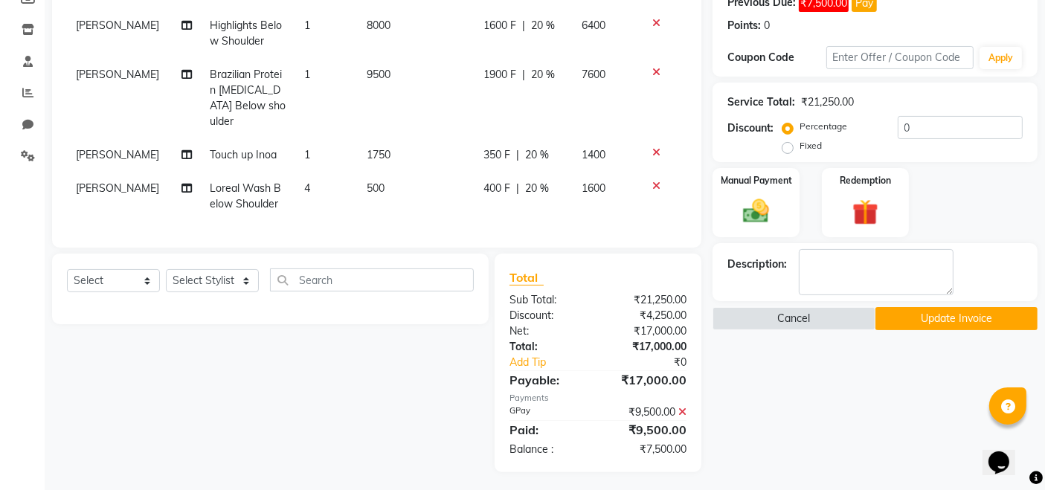
click at [685, 407] on icon at bounding box center [683, 412] width 8 height 10
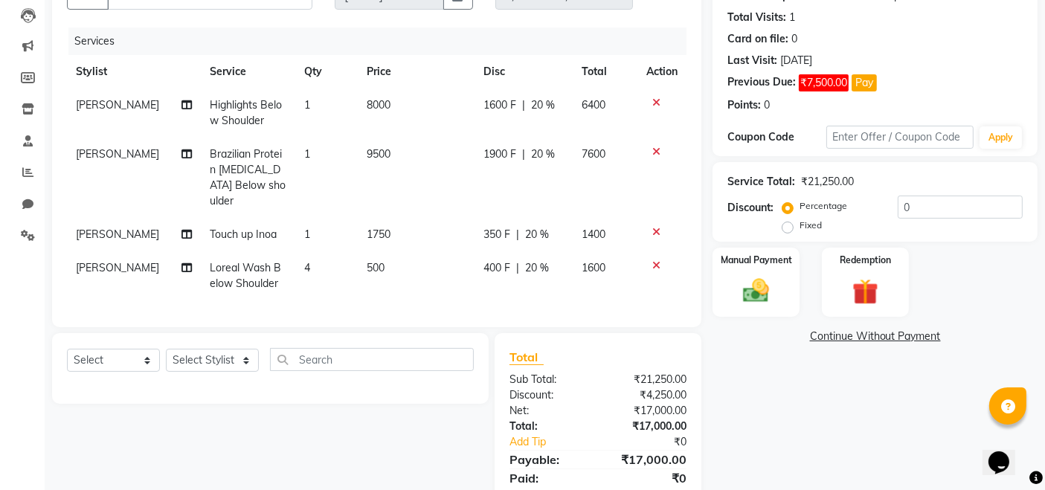
scroll to position [123, 0]
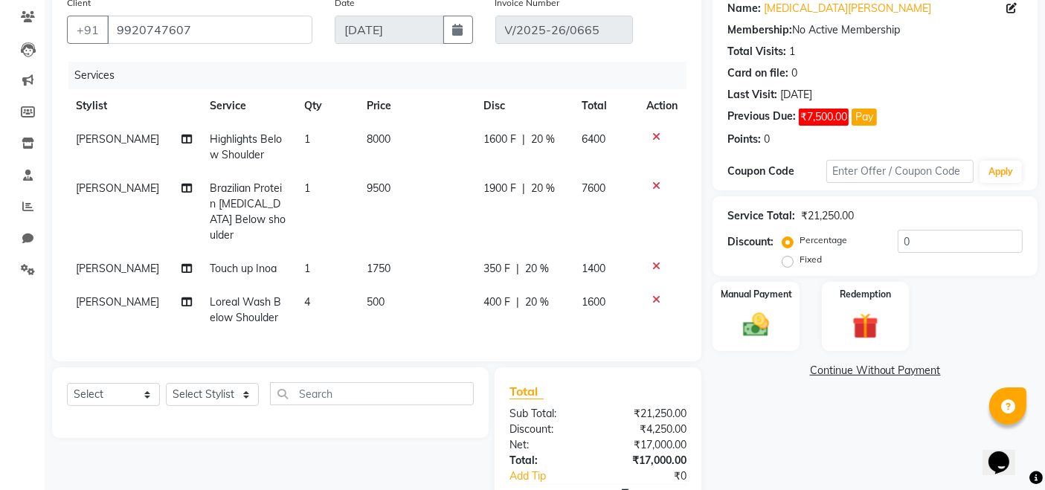
click at [536, 186] on span "20 %" at bounding box center [543, 189] width 24 height 16
select select "83940"
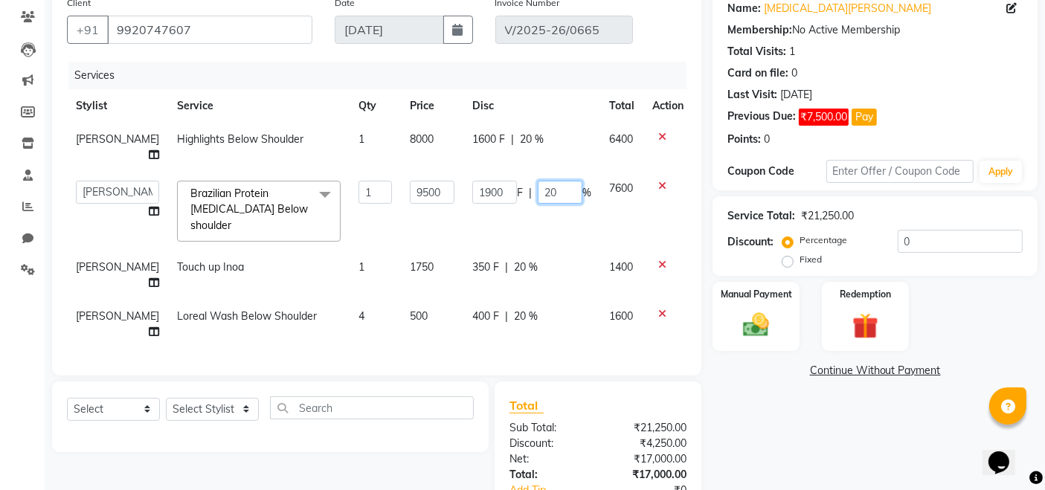
click at [554, 190] on input "20" at bounding box center [560, 192] width 45 height 23
type input "2"
type input "30"
click at [775, 388] on div "Name: Nikita Gandhi Membership: No Active Membership Total Visits: 1 Card on fi…" at bounding box center [881, 279] width 336 height 580
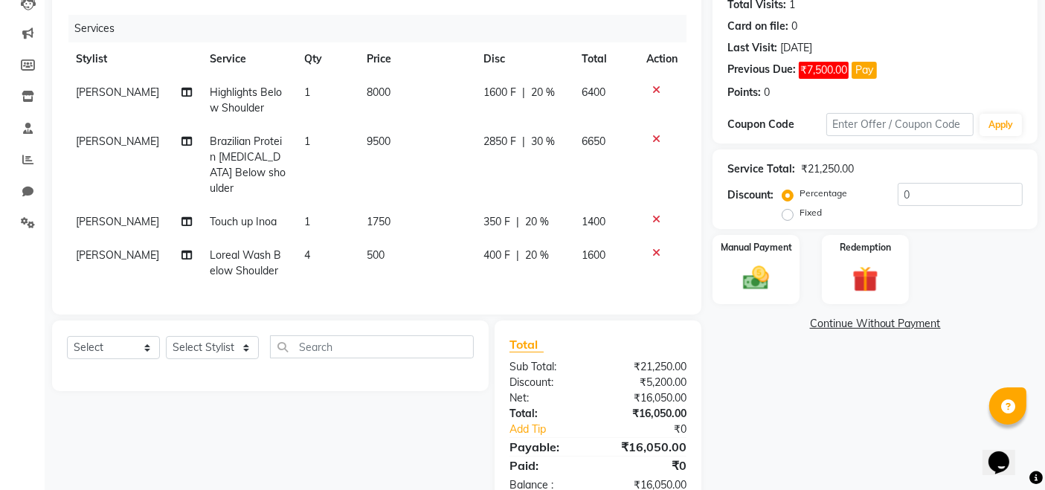
scroll to position [206, 0]
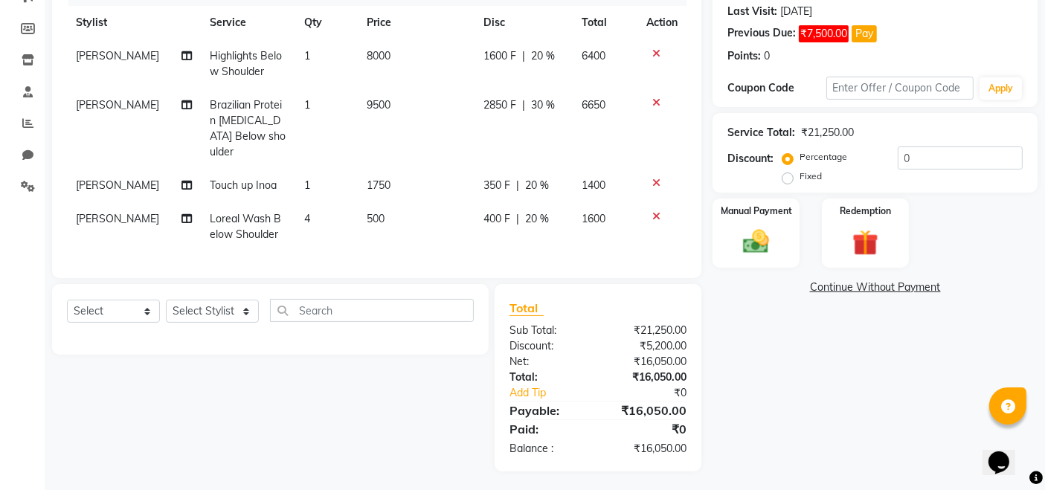
click at [537, 105] on span "30 %" at bounding box center [543, 105] width 24 height 16
select select "83940"
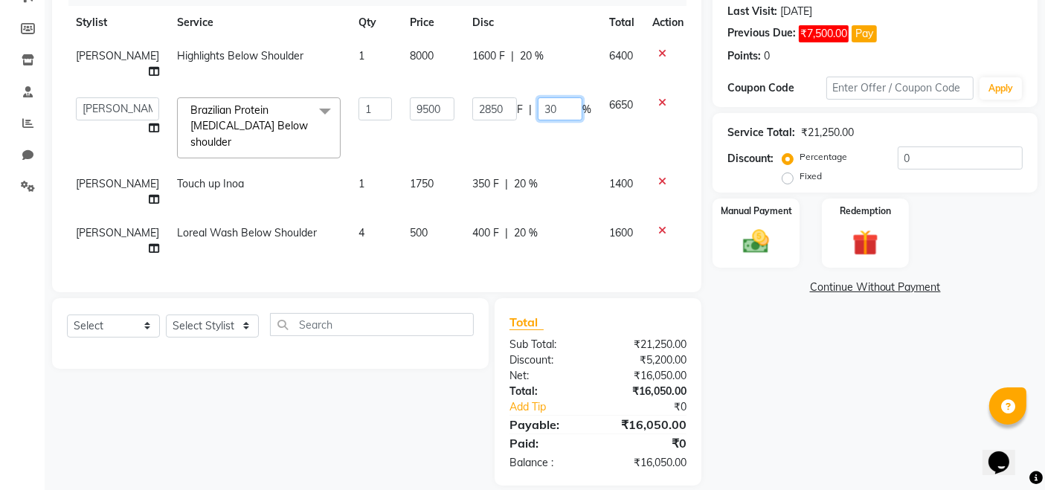
click at [557, 107] on input "30" at bounding box center [560, 108] width 45 height 23
type input "3"
type input "25"
click at [850, 350] on div "Name: Nikita Gandhi Membership: No Active Membership Total Visits: 1 Card on fi…" at bounding box center [881, 195] width 336 height 580
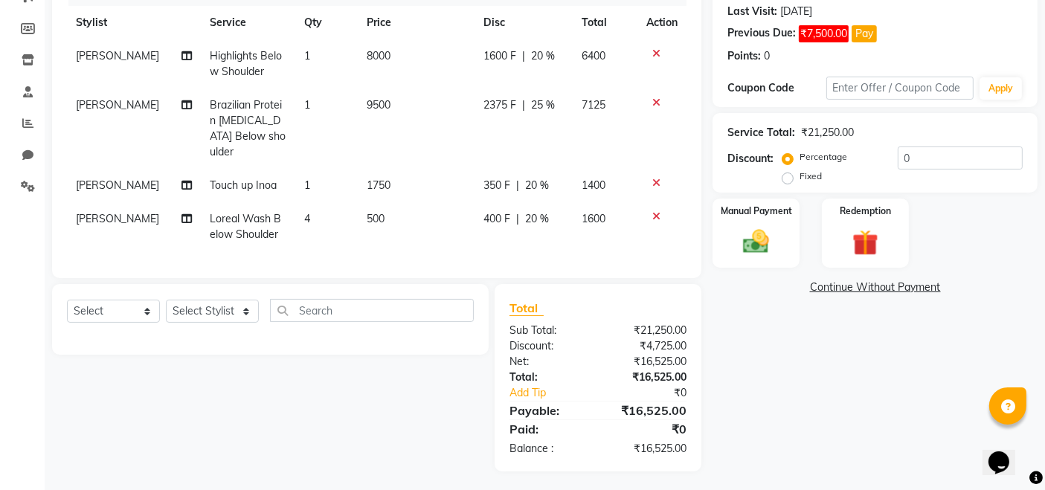
click at [533, 106] on span "25 %" at bounding box center [543, 105] width 24 height 16
select select "83940"
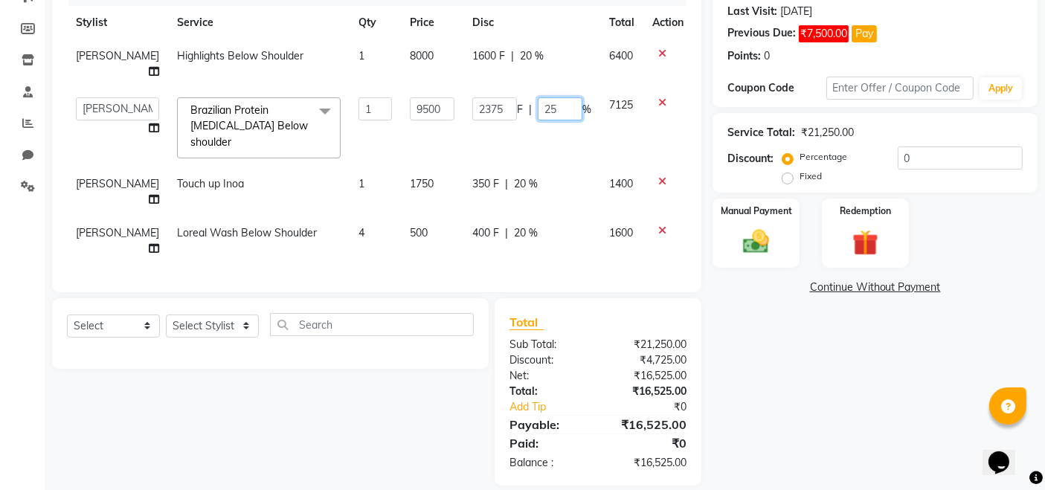
click at [556, 109] on input "25" at bounding box center [560, 108] width 45 height 23
type input "2"
type input "22"
click at [798, 393] on div "Name: Nikita Gandhi Membership: No Active Membership Total Visits: 1 Card on fi…" at bounding box center [881, 195] width 336 height 580
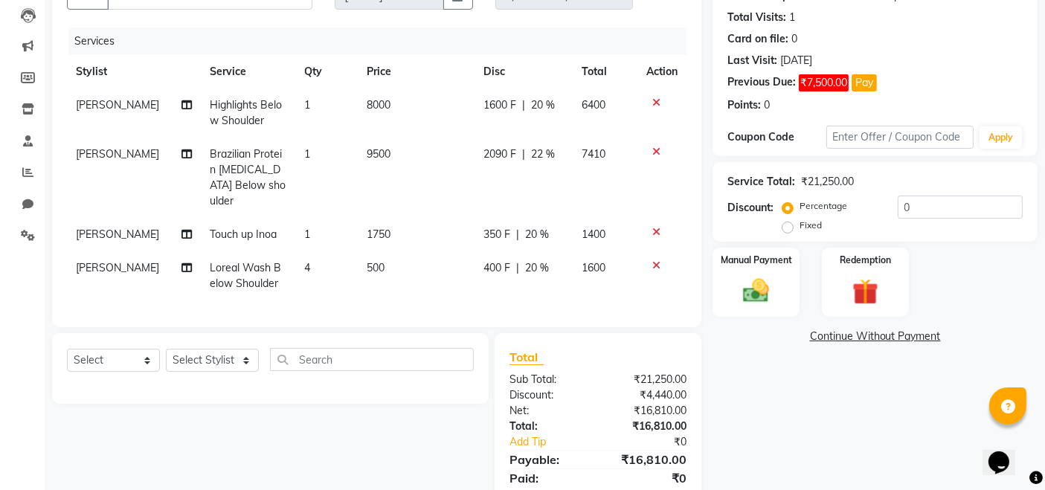
scroll to position [123, 0]
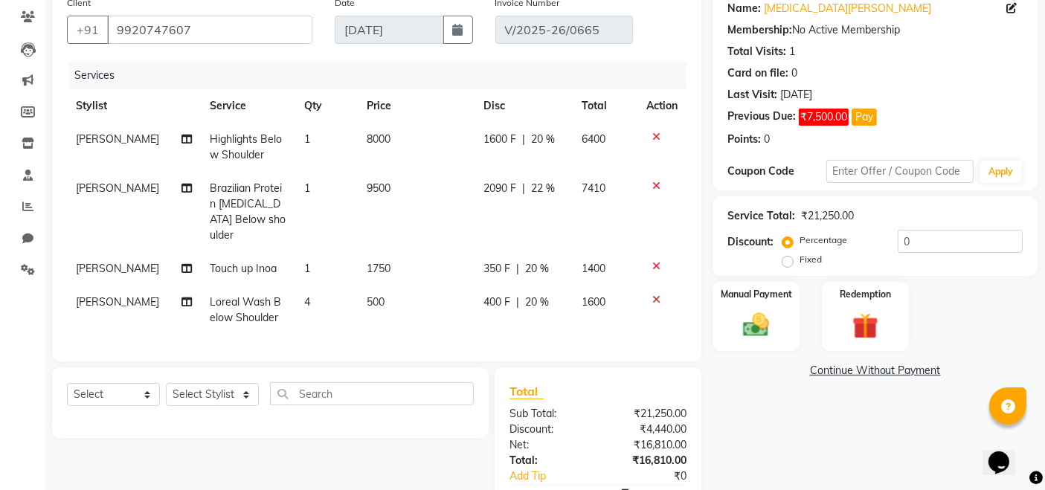
click at [535, 183] on span "22 %" at bounding box center [543, 189] width 24 height 16
select select "83940"
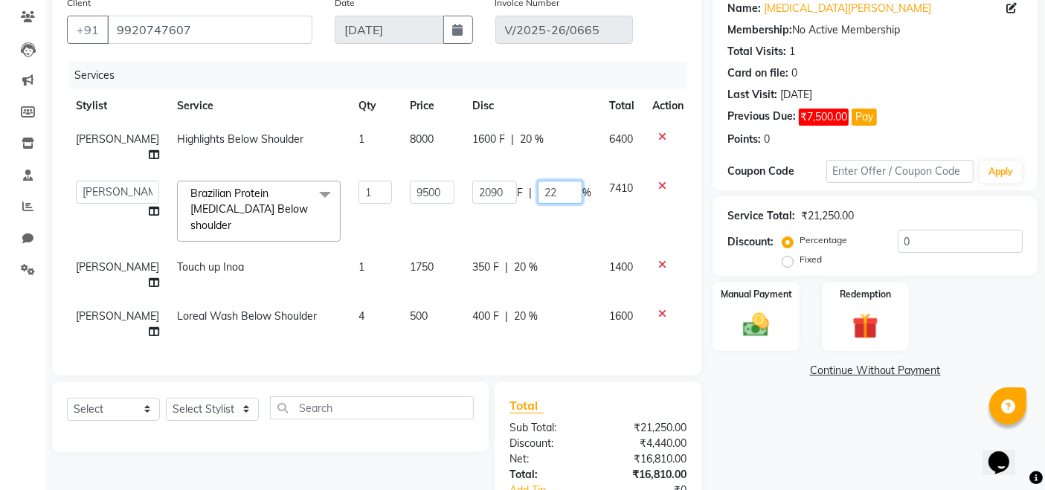
click at [551, 187] on input "22" at bounding box center [560, 192] width 45 height 23
type input "23"
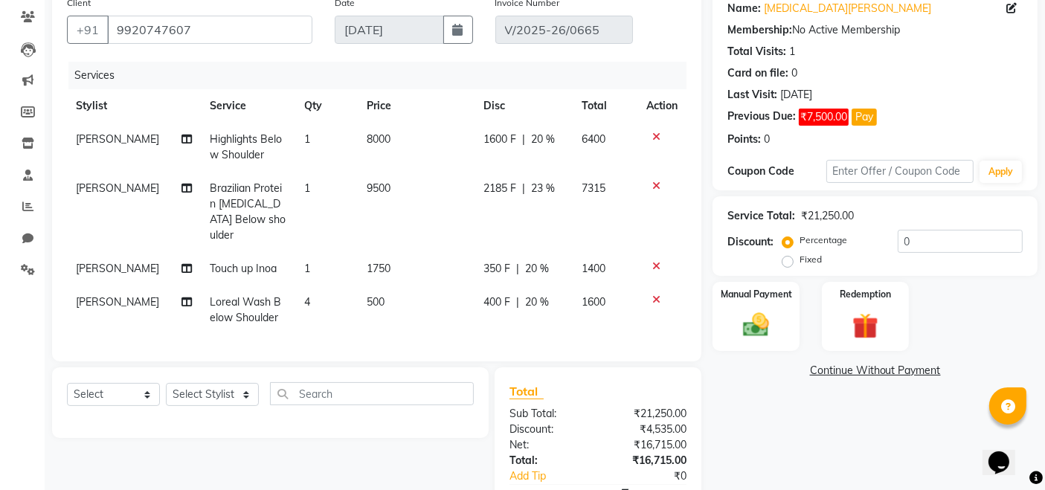
click at [749, 371] on link "Continue Without Payment" at bounding box center [875, 371] width 319 height 16
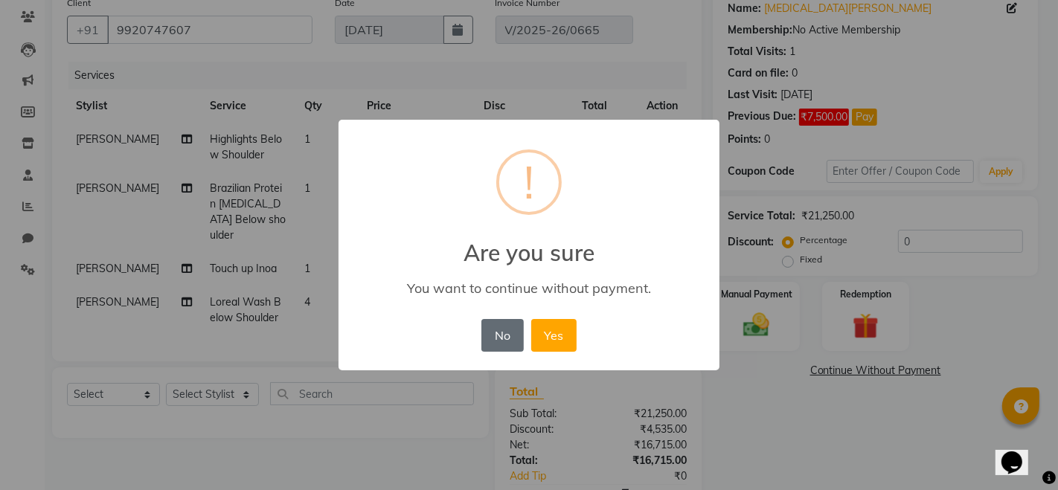
click at [494, 339] on button "No" at bounding box center [502, 335] width 42 height 33
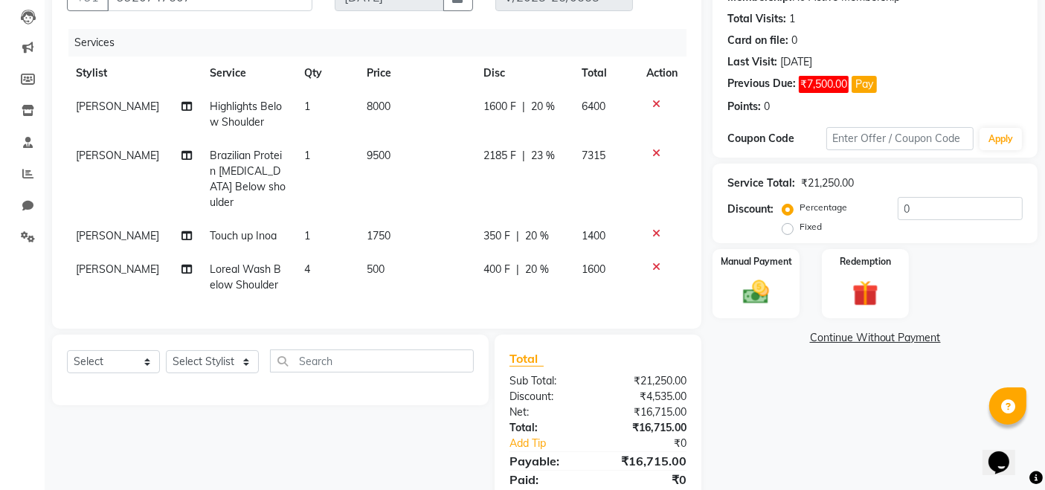
scroll to position [206, 0]
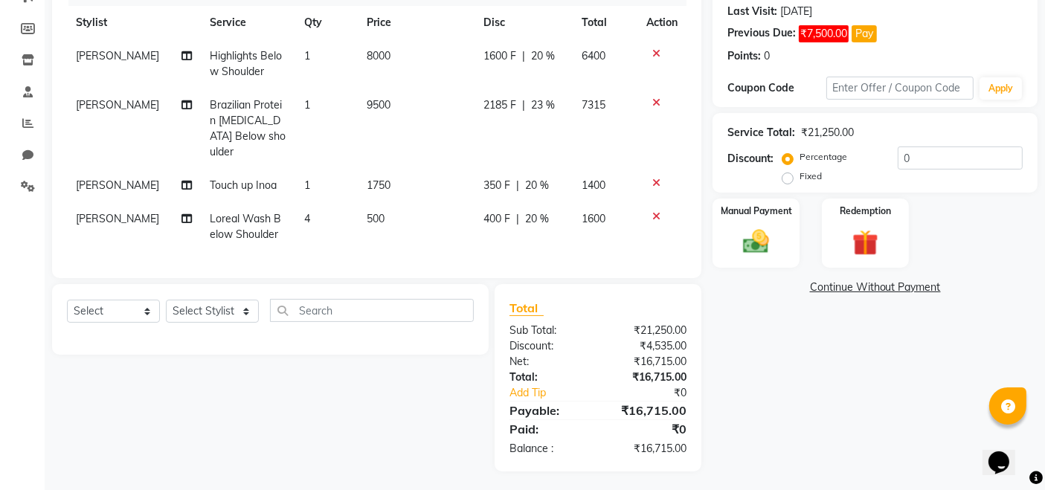
click at [490, 100] on span "2185 F" at bounding box center [500, 105] width 33 height 16
select select "83940"
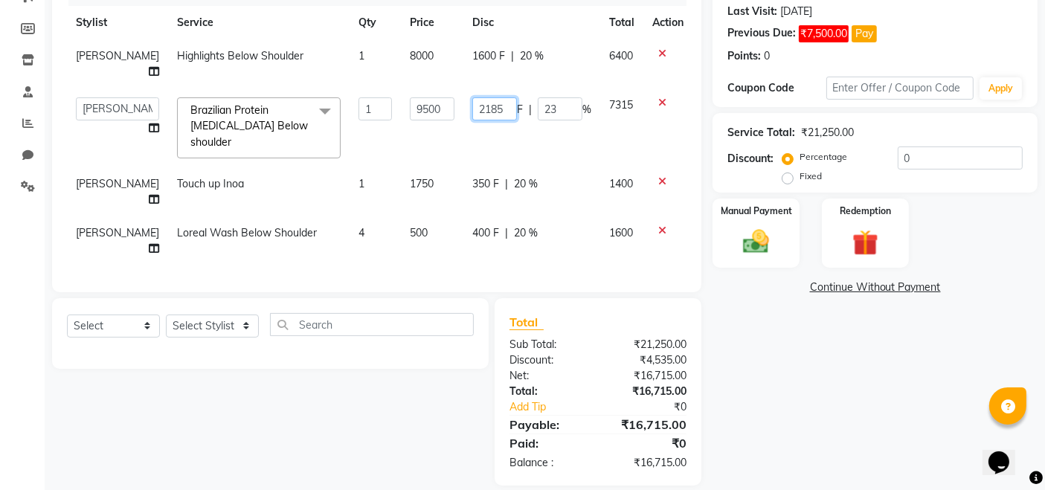
click at [502, 112] on input "2185" at bounding box center [495, 108] width 45 height 23
type input "2180"
click at [794, 393] on div "Name: Nikita Gandhi Membership: No Active Membership Total Visits: 1 Card on fi…" at bounding box center [881, 195] width 336 height 580
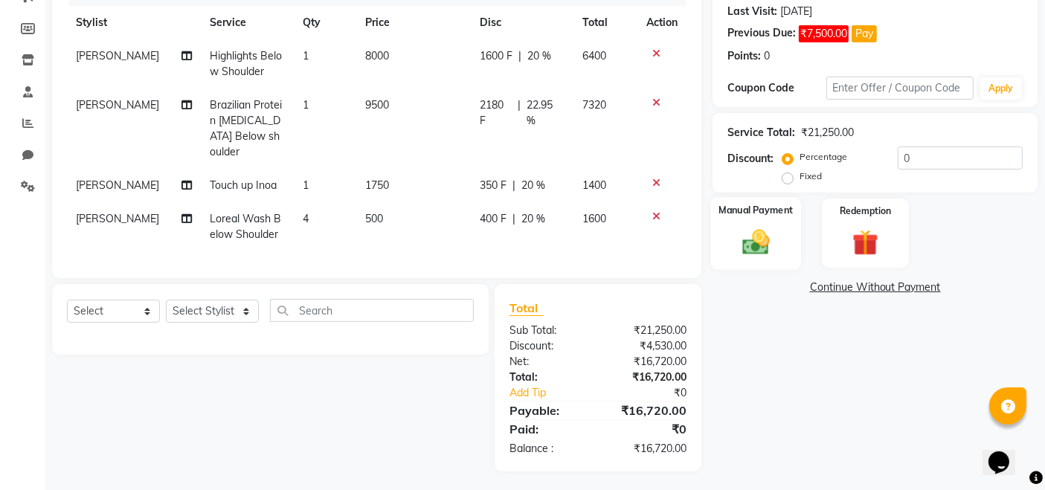
click at [766, 228] on img at bounding box center [756, 241] width 45 height 31
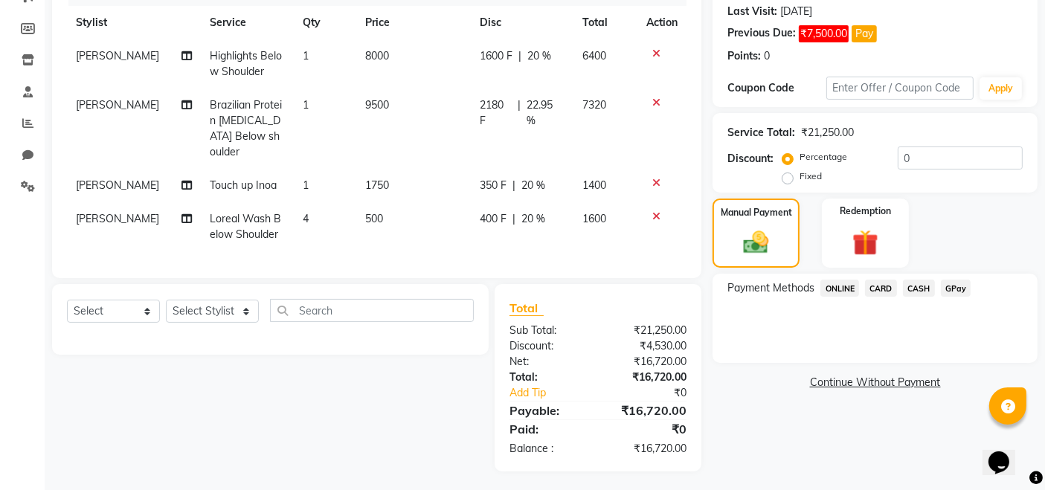
click at [958, 290] on span "GPay" at bounding box center [956, 288] width 31 height 17
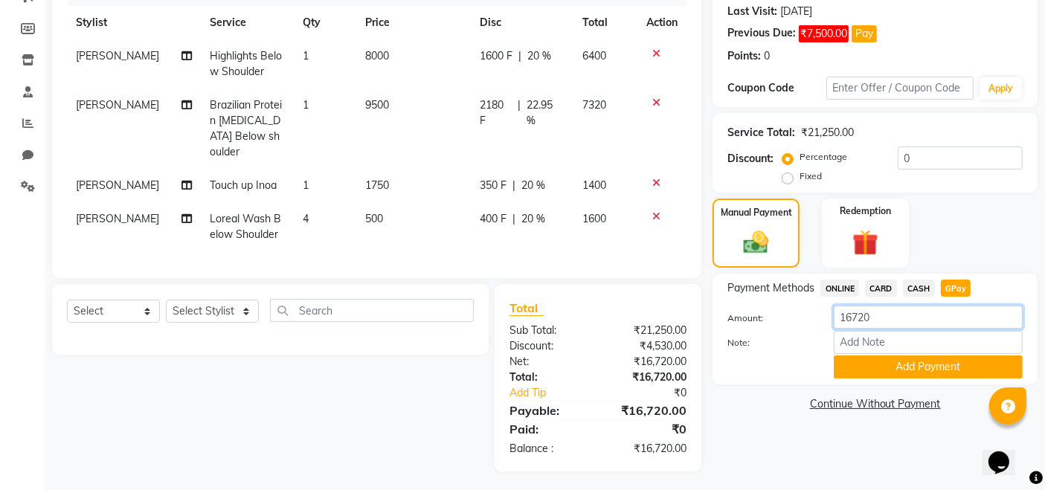
click at [884, 319] on input "16720" at bounding box center [928, 317] width 189 height 23
type input "1"
type input "9500"
click at [941, 366] on button "Add Payment" at bounding box center [928, 367] width 189 height 23
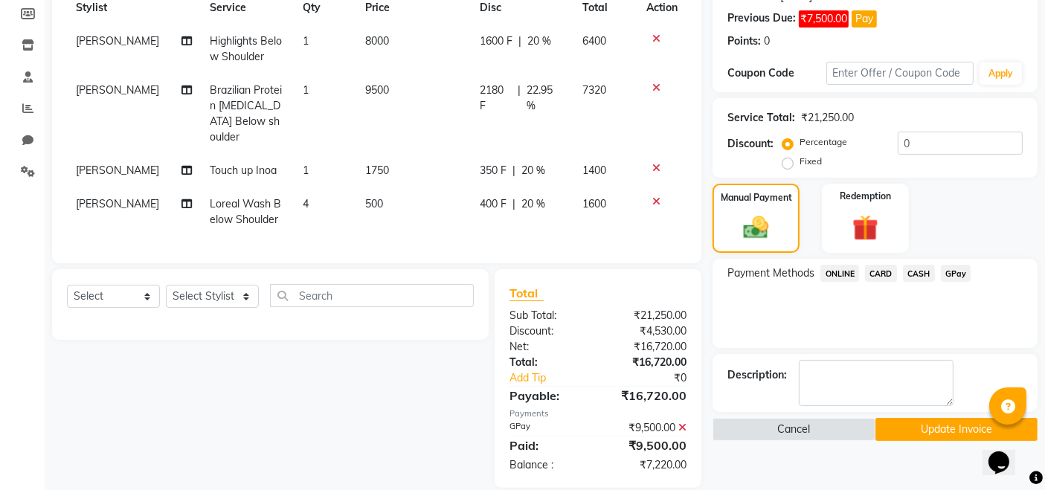
scroll to position [237, 0]
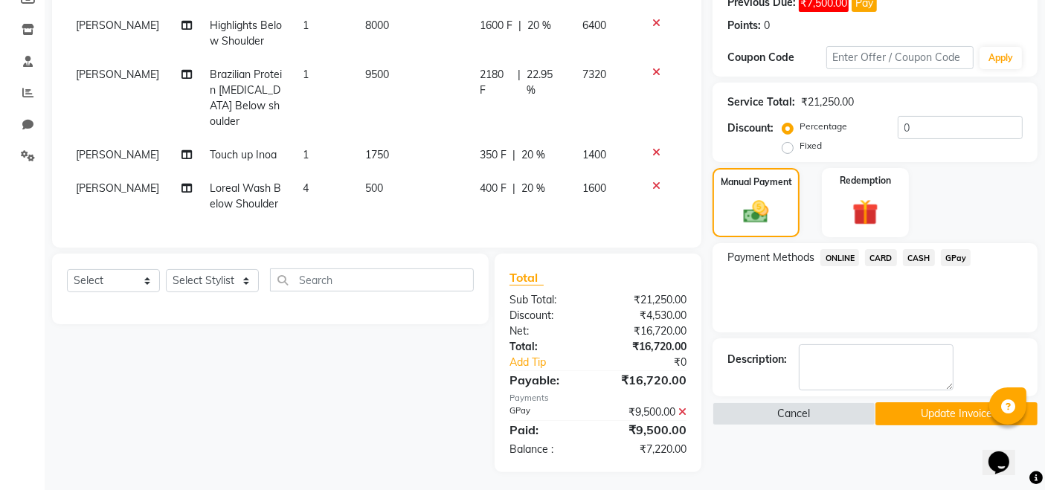
click at [961, 257] on span "GPay" at bounding box center [956, 257] width 31 height 17
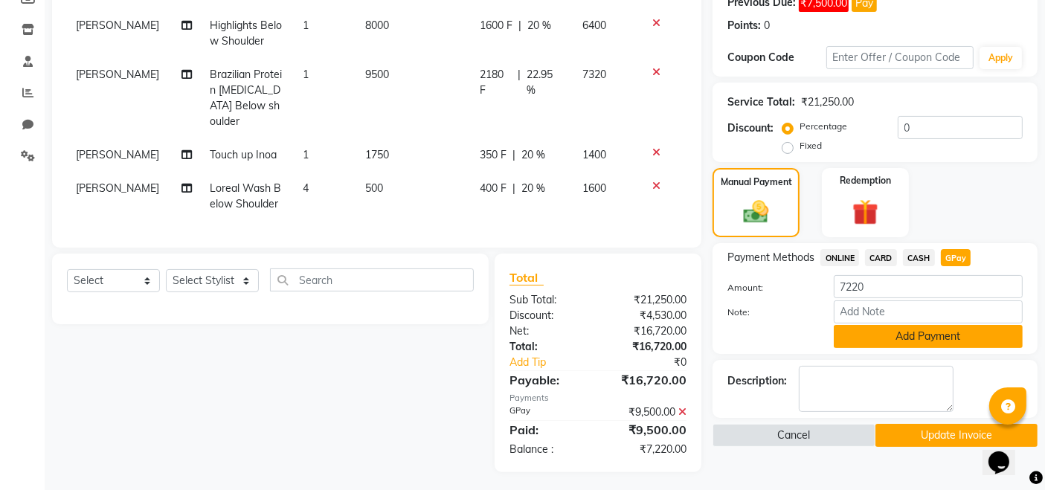
click at [879, 344] on button "Add Payment" at bounding box center [928, 336] width 189 height 23
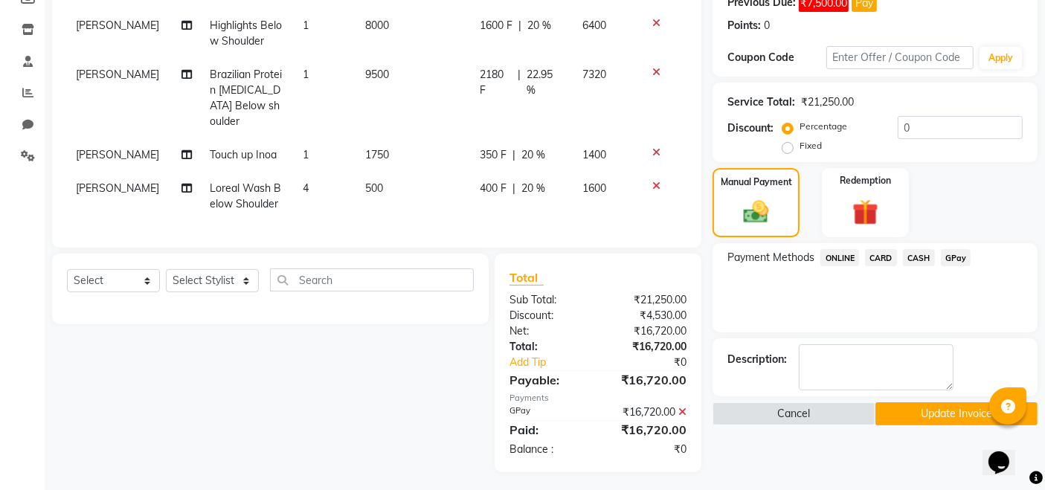
click at [949, 260] on span "GPay" at bounding box center [956, 257] width 31 height 17
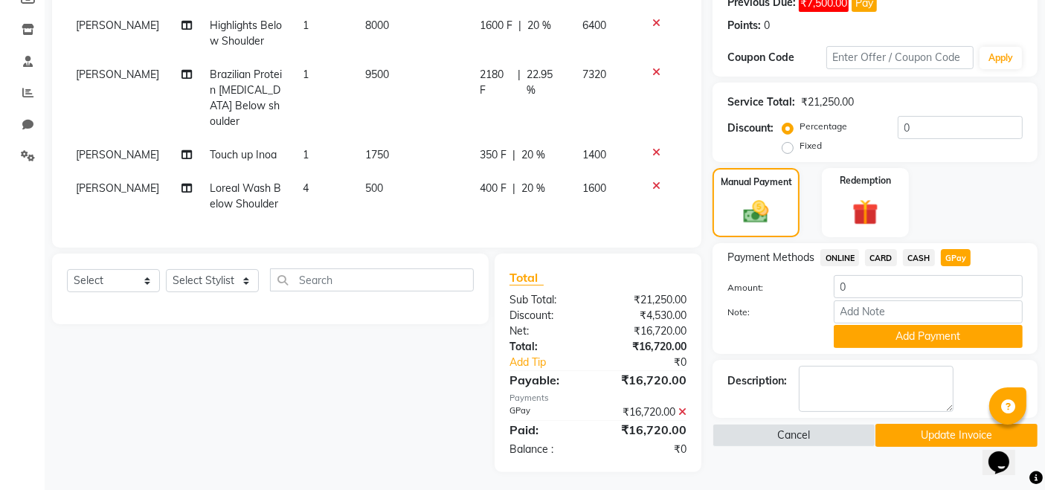
click at [682, 409] on icon at bounding box center [683, 412] width 8 height 10
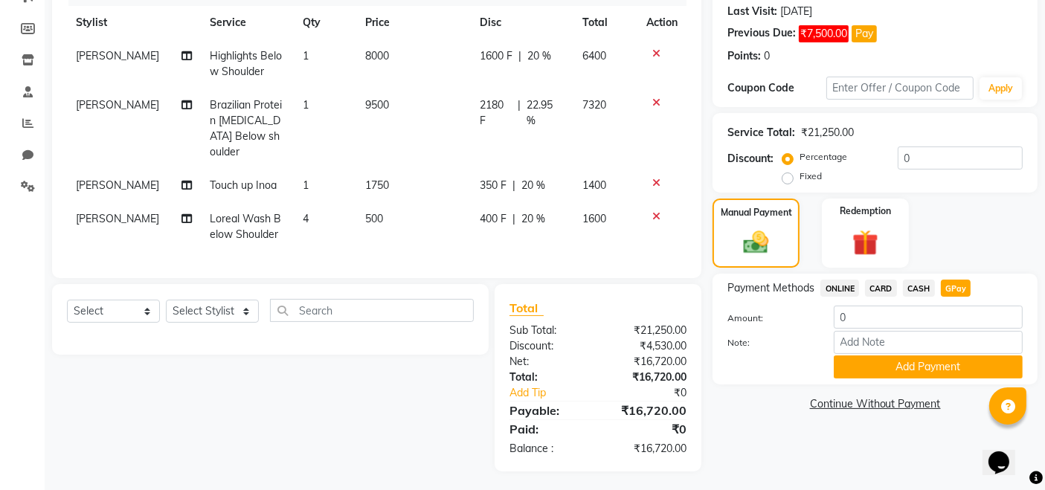
click at [882, 301] on div "Payment Methods ONLINE CARD CASH GPay Amount: 0 Note: Add Payment" at bounding box center [875, 329] width 295 height 99
click at [882, 313] on input "0" at bounding box center [928, 317] width 189 height 23
type input "9500"
click at [944, 373] on button "Add Payment" at bounding box center [928, 367] width 189 height 23
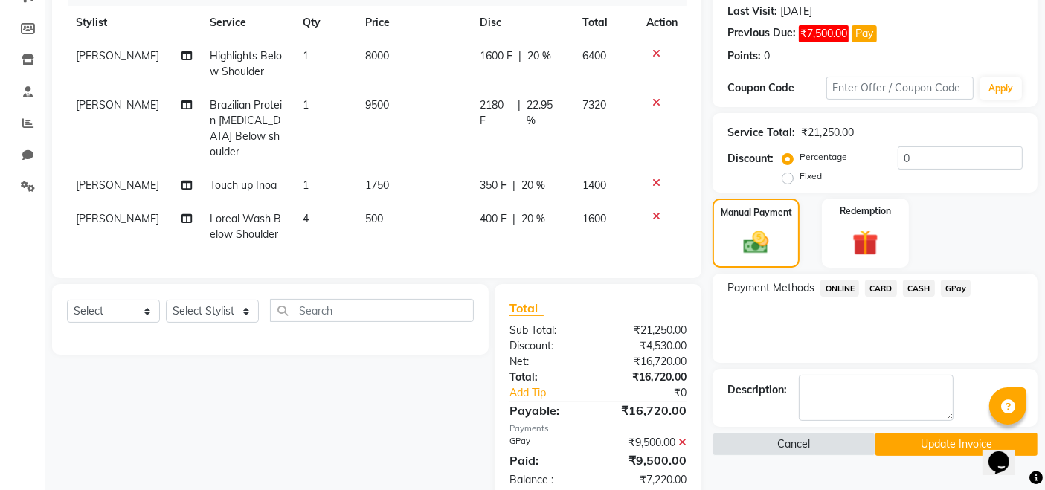
scroll to position [237, 0]
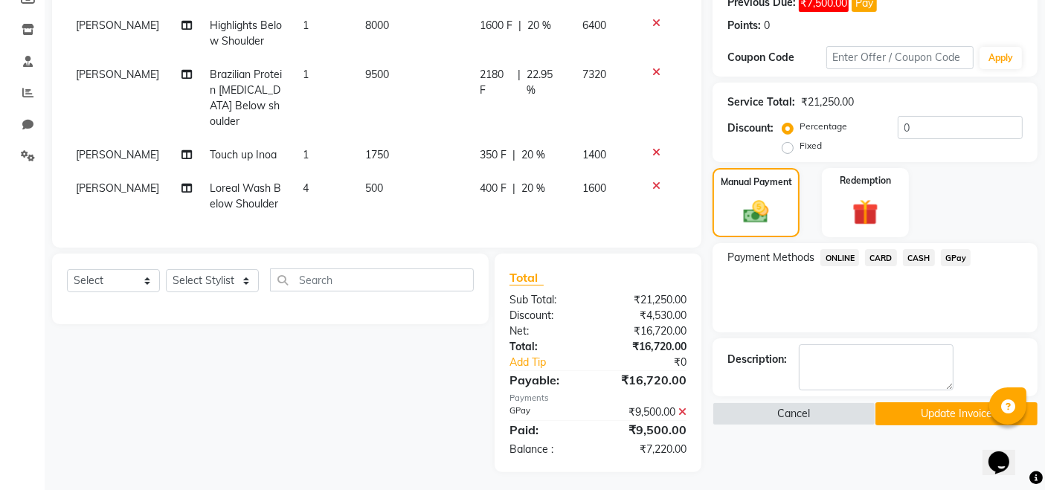
click at [905, 414] on button "Update Invoice" at bounding box center [957, 414] width 162 height 23
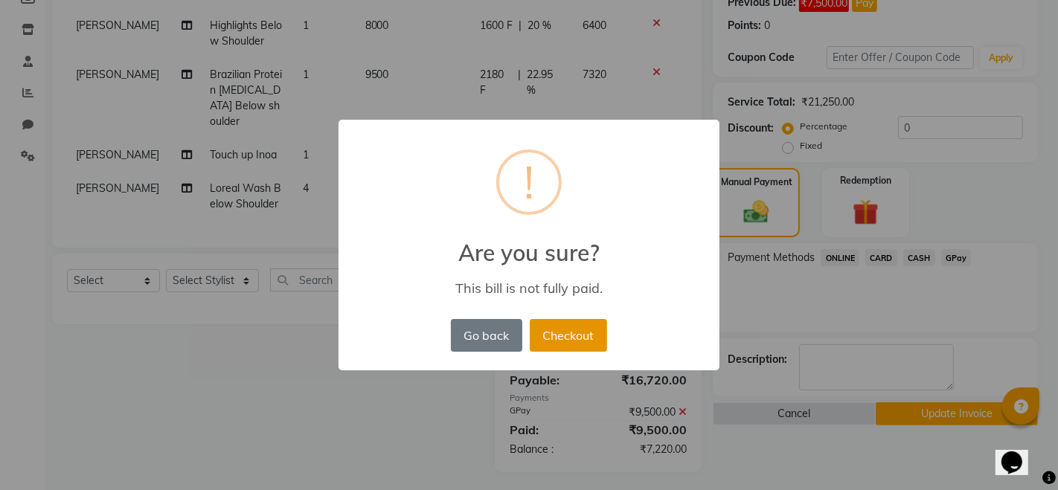
click at [550, 333] on button "Checkout" at bounding box center [568, 335] width 77 height 33
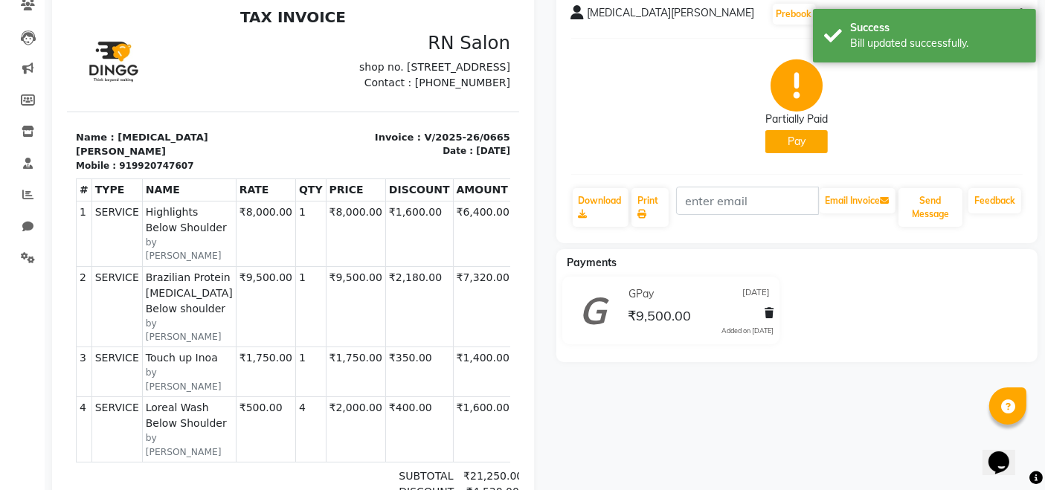
scroll to position [83, 0]
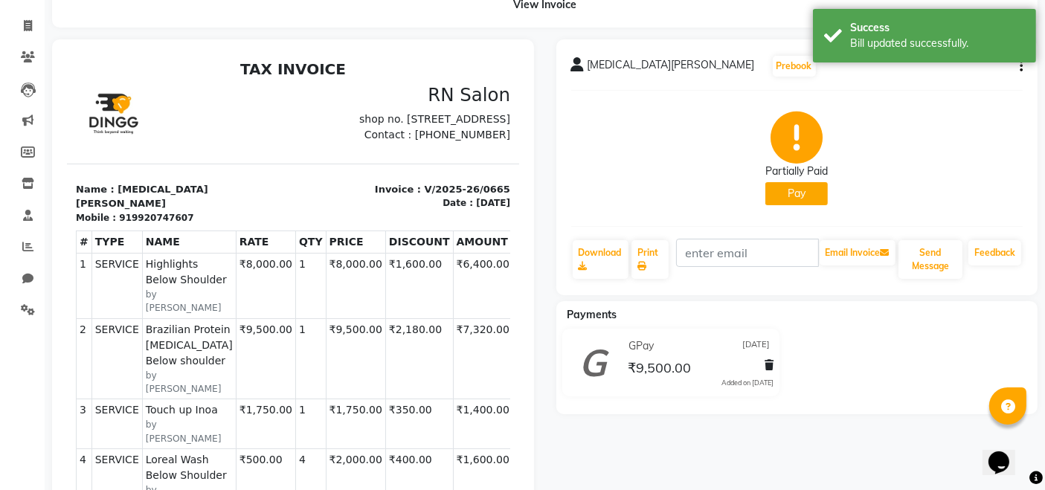
click at [802, 194] on button "Pay" at bounding box center [797, 193] width 63 height 23
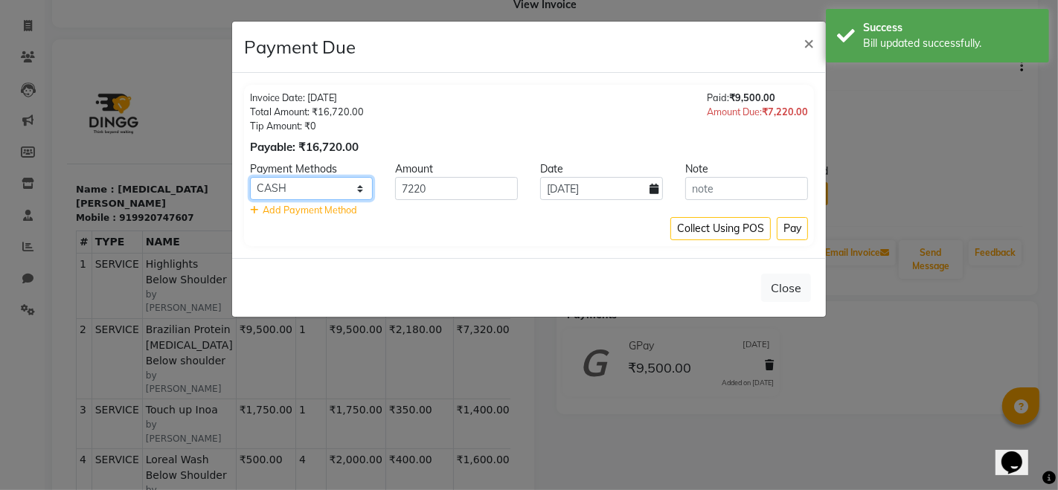
click at [368, 190] on select "ONLINE CARD CASH GPay" at bounding box center [311, 188] width 123 height 23
select select "5"
click at [250, 177] on select "ONLINE CARD CASH GPay" at bounding box center [311, 188] width 123 height 23
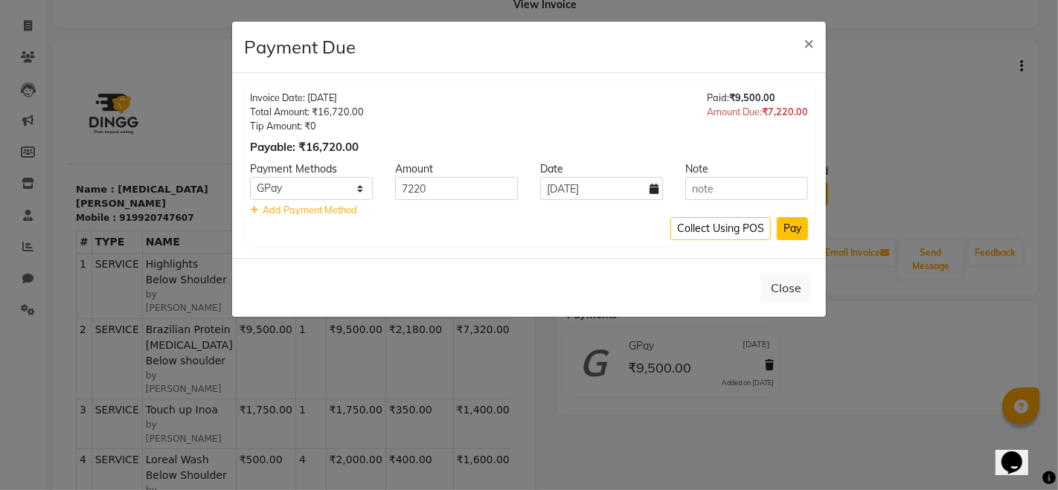
click at [784, 228] on button "Pay" at bounding box center [792, 228] width 31 height 23
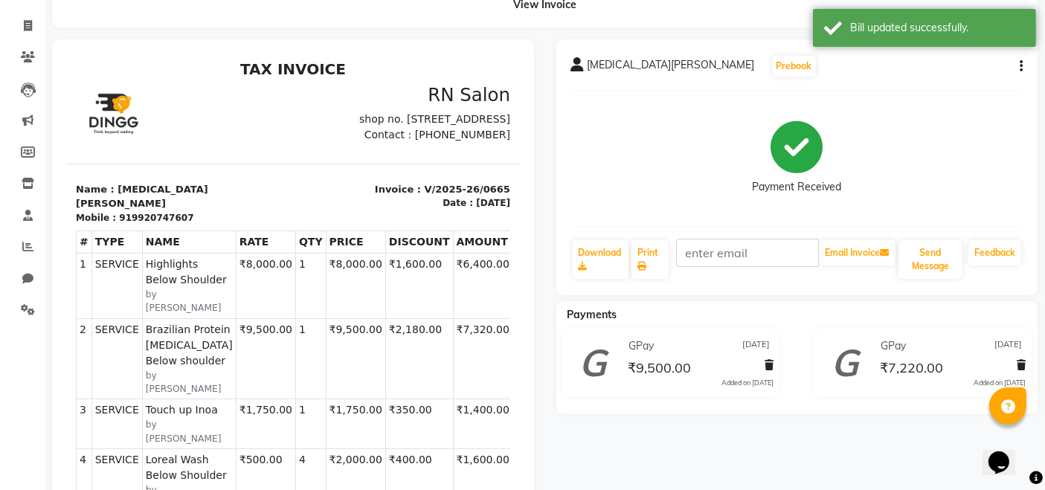
scroll to position [0, 0]
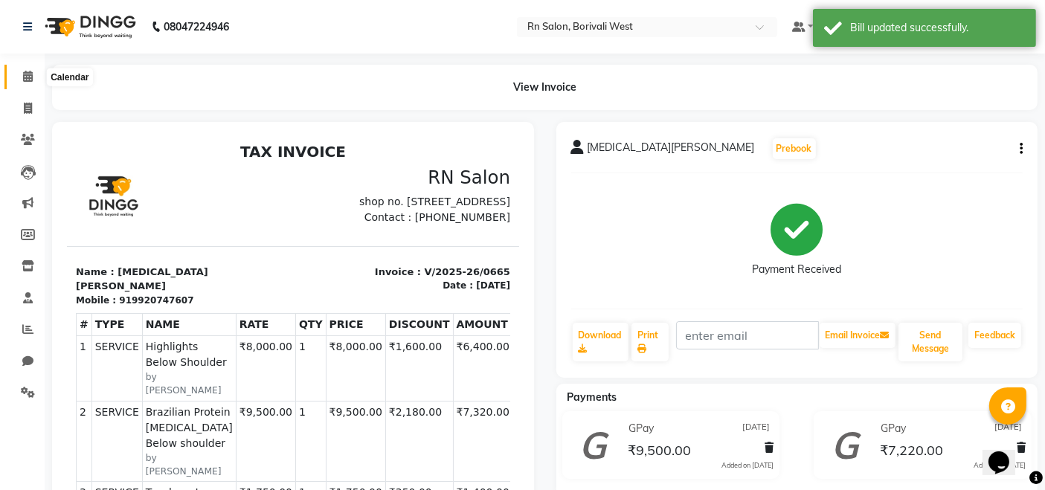
click at [28, 73] on icon at bounding box center [28, 76] width 10 height 11
